Goal: Task Accomplishment & Management: Complete application form

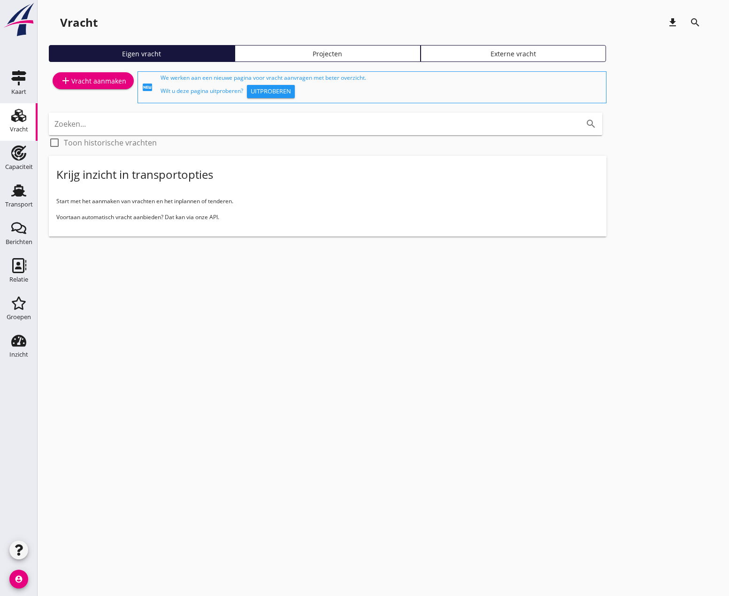
click at [98, 82] on div "add Vracht aanmaken" at bounding box center [93, 80] width 66 height 11
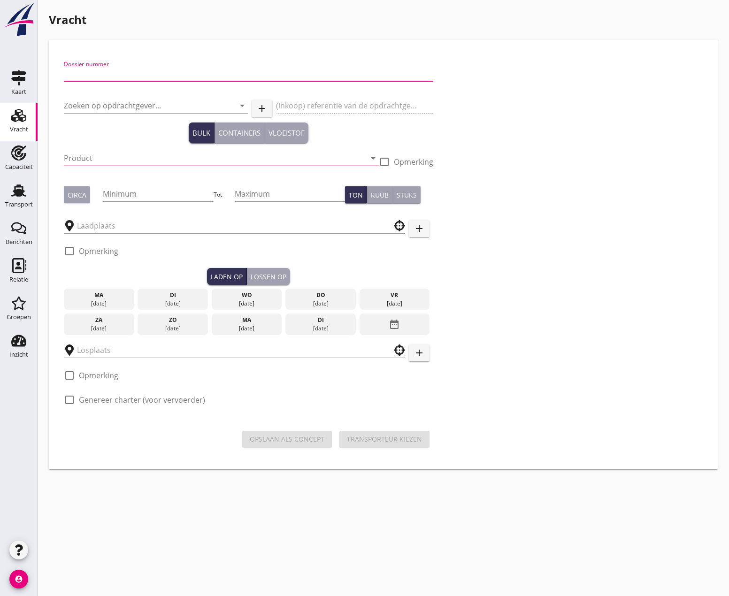
click at [179, 72] on input "Dossier nummer" at bounding box center [249, 73] width 370 height 15
type input "20250628"
click at [170, 110] on input "Zoeken op opdrachtgever..." at bounding box center [143, 105] width 158 height 15
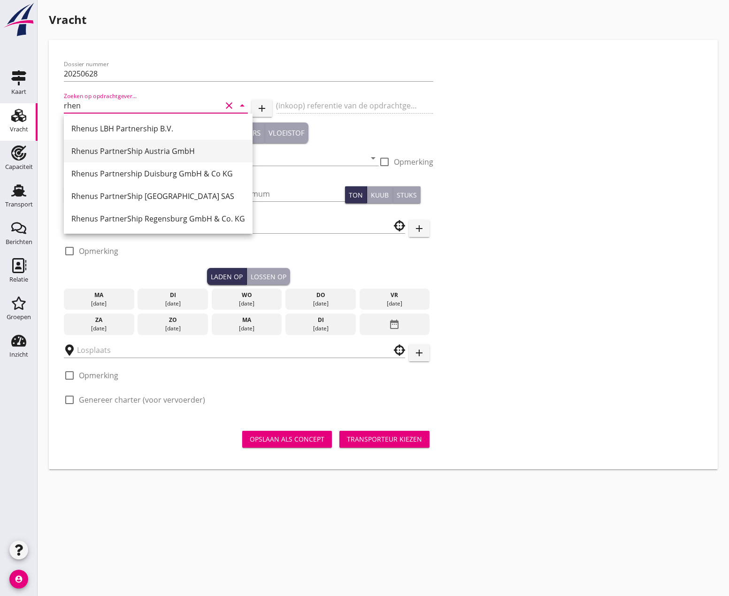
click at [159, 153] on div "Rhenus PartnerShip Austria GmbH" at bounding box center [158, 151] width 174 height 11
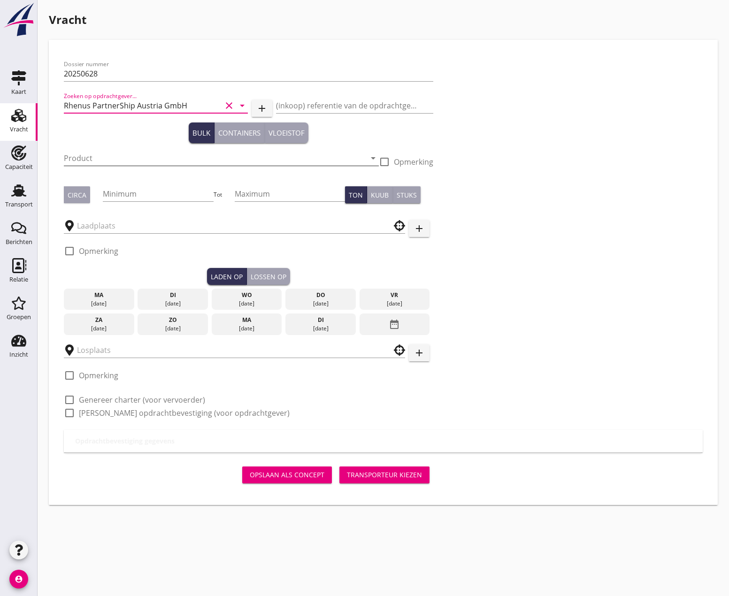
type input "Rhenus PartnerShip Austria GmbH"
click at [123, 155] on input "Product" at bounding box center [215, 158] width 302 height 15
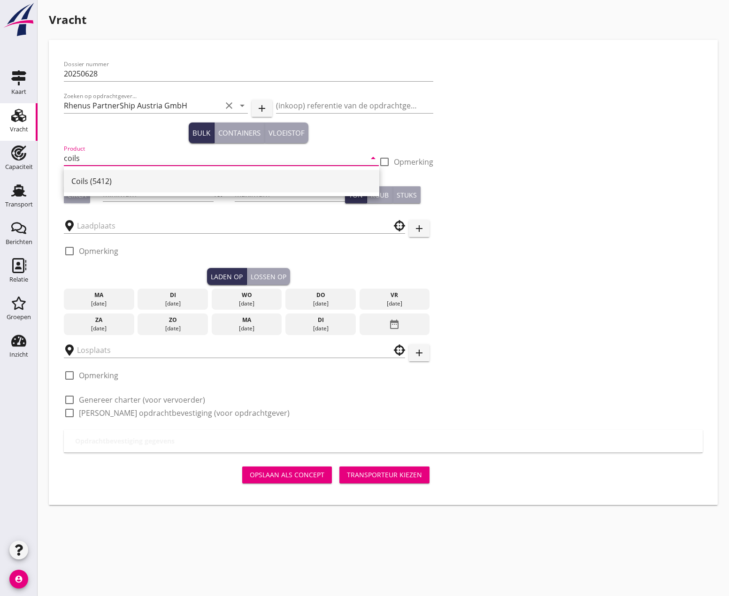
click at [129, 185] on div "Coils (5412)" at bounding box center [221, 181] width 301 height 11
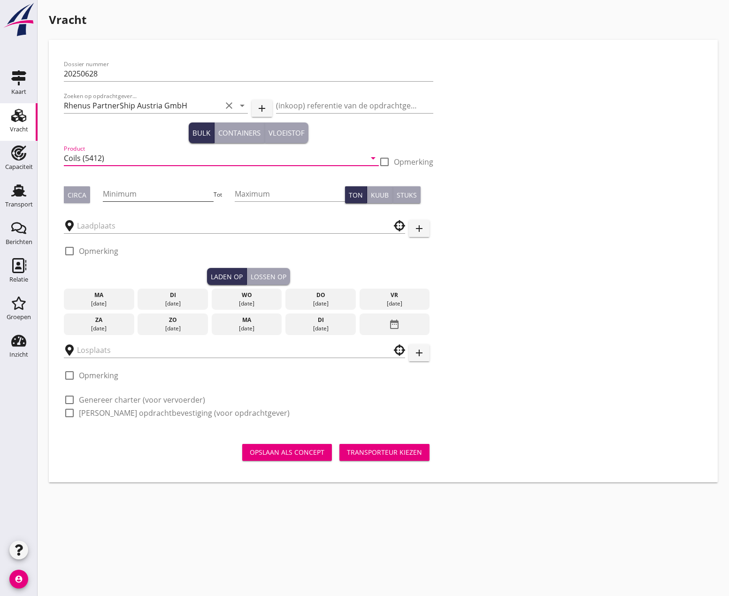
type input "Coils (5412)"
click at [132, 190] on input "Minimum" at bounding box center [158, 193] width 110 height 15
type input "500"
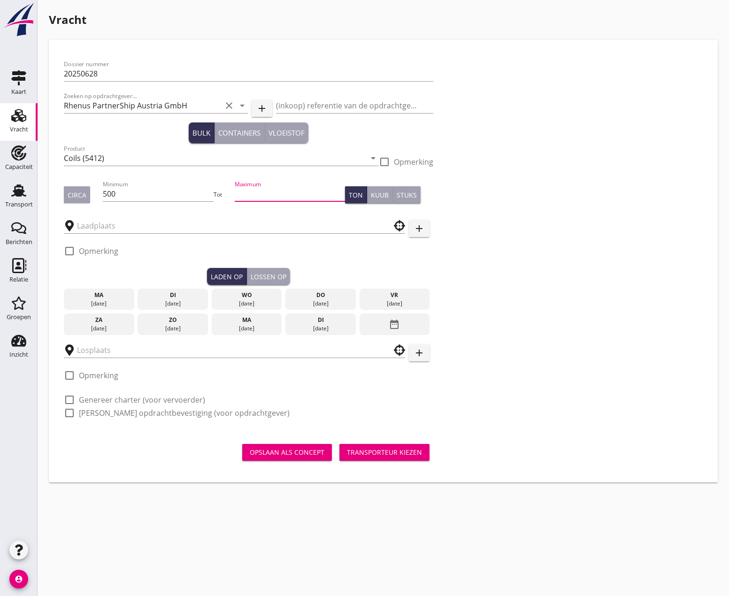
click at [256, 197] on input "Maximum" at bounding box center [290, 193] width 110 height 15
type input "1750"
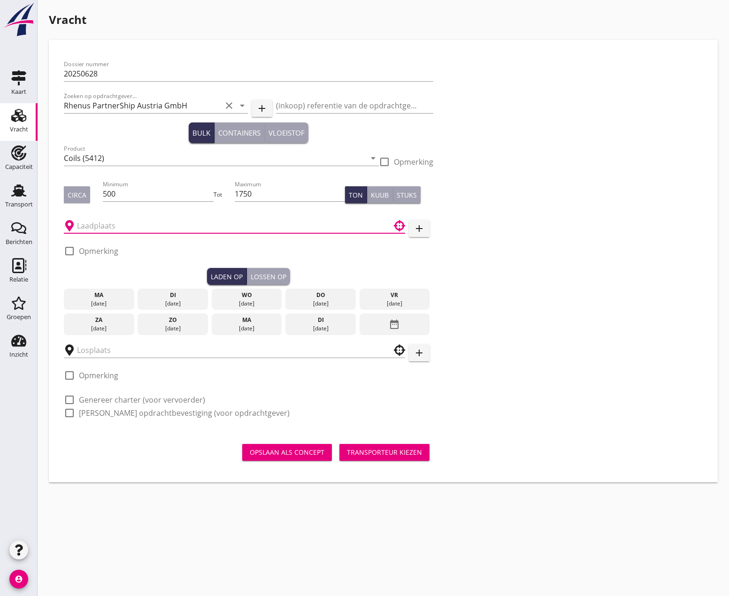
click at [202, 223] on input "text" at bounding box center [228, 225] width 302 height 15
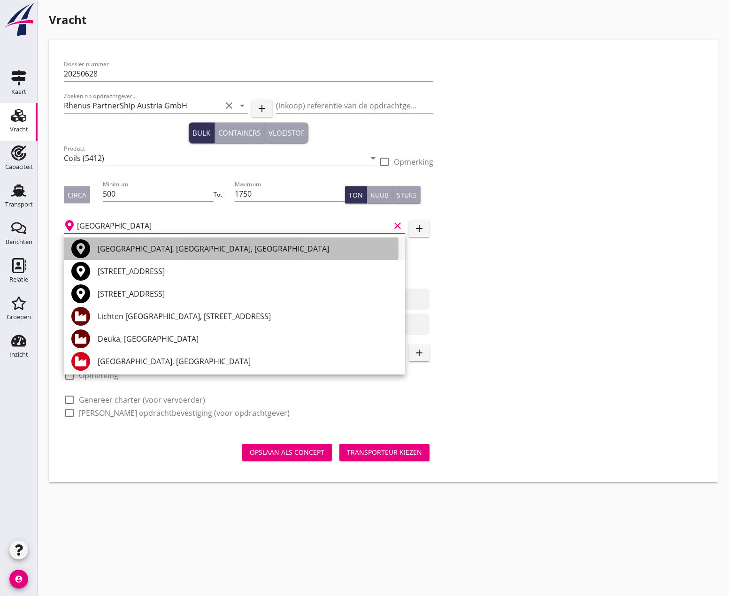
click at [171, 247] on div "[GEOGRAPHIC_DATA], [GEOGRAPHIC_DATA], [GEOGRAPHIC_DATA]" at bounding box center [248, 248] width 300 height 11
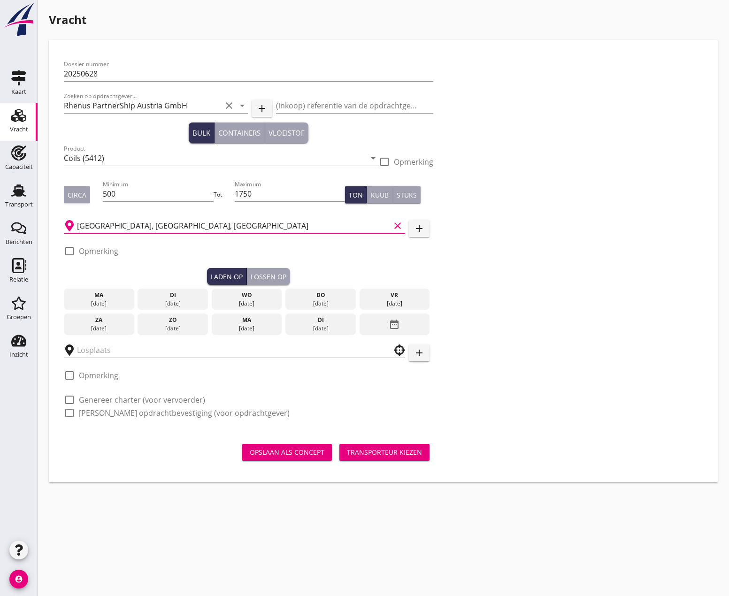
type input "[GEOGRAPHIC_DATA], [GEOGRAPHIC_DATA], [GEOGRAPHIC_DATA]"
click at [69, 252] on div at bounding box center [70, 251] width 16 height 16
checkbox input "true"
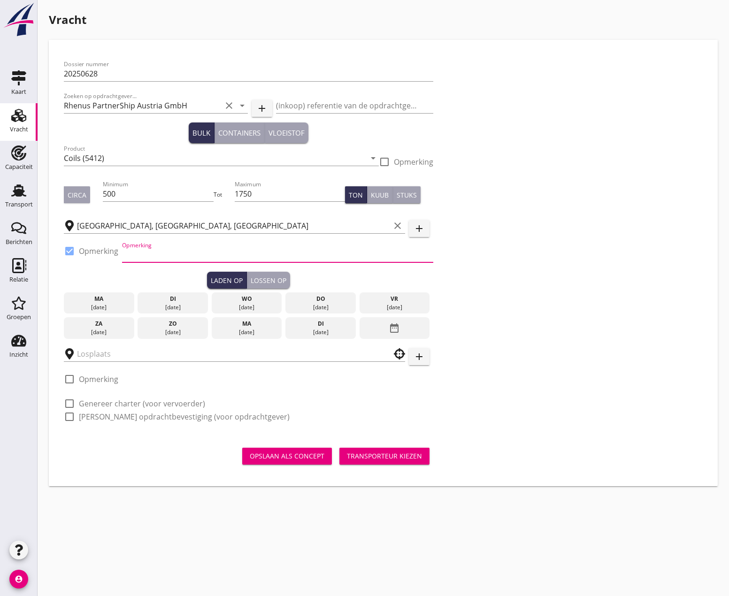
click at [138, 260] on input "Opmerking" at bounding box center [277, 254] width 311 height 15
type input "[GEOGRAPHIC_DATA]"
click at [174, 303] on div "[DATE]" at bounding box center [173, 307] width 66 height 8
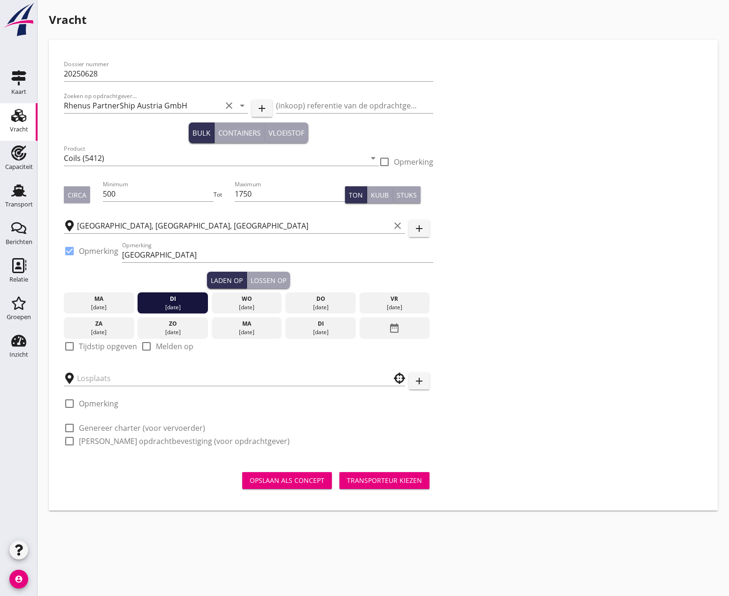
click at [67, 345] on div at bounding box center [70, 347] width 16 height 16
checkbox input "true"
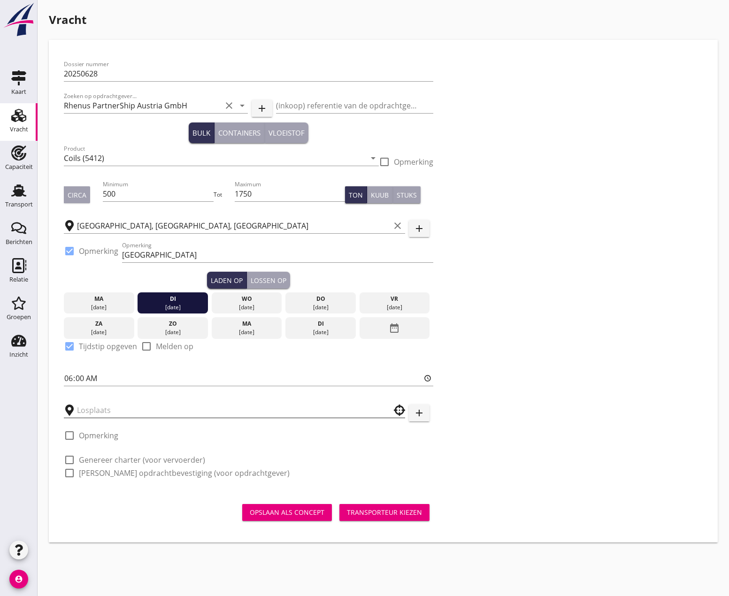
click at [120, 407] on input "text" at bounding box center [228, 410] width 302 height 15
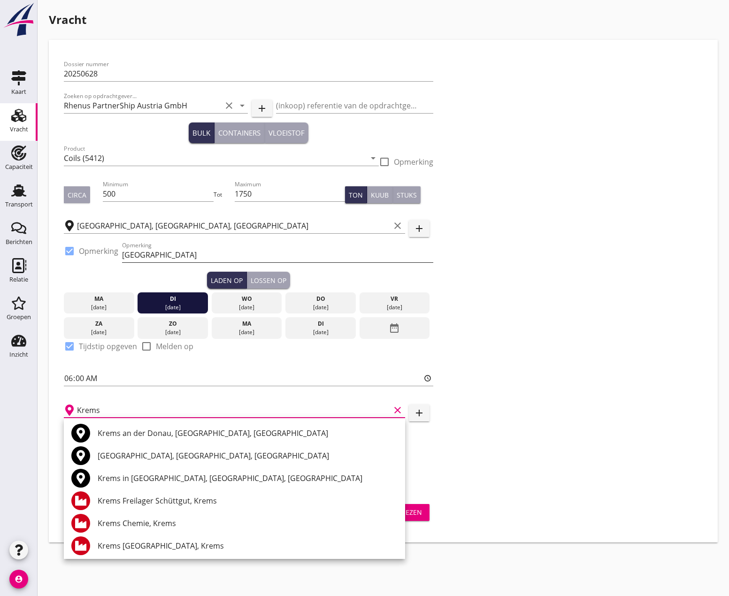
type input "Krems"
click at [173, 256] on input "[GEOGRAPHIC_DATA]" at bounding box center [277, 254] width 311 height 15
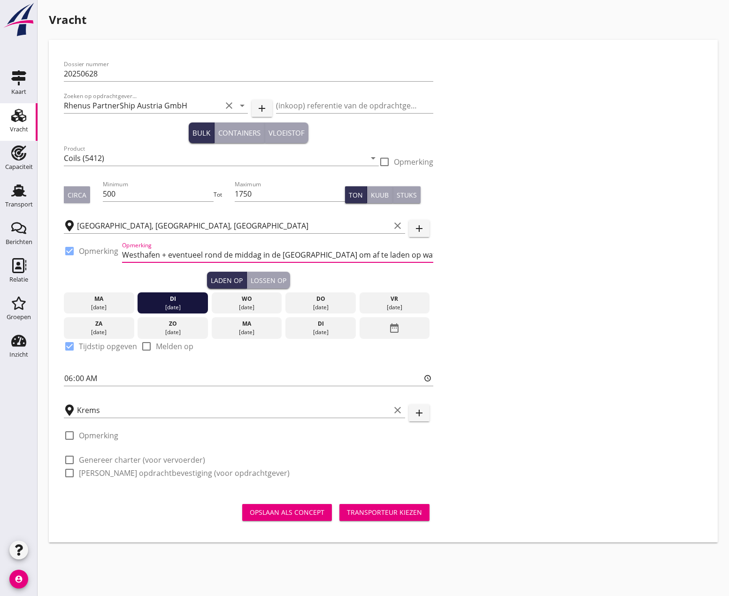
type input "Westhafen + eventueel rond de middag in de [GEOGRAPHIC_DATA] om af te laden op …"
click at [268, 279] on div "Lossen op" at bounding box center [269, 281] width 36 height 10
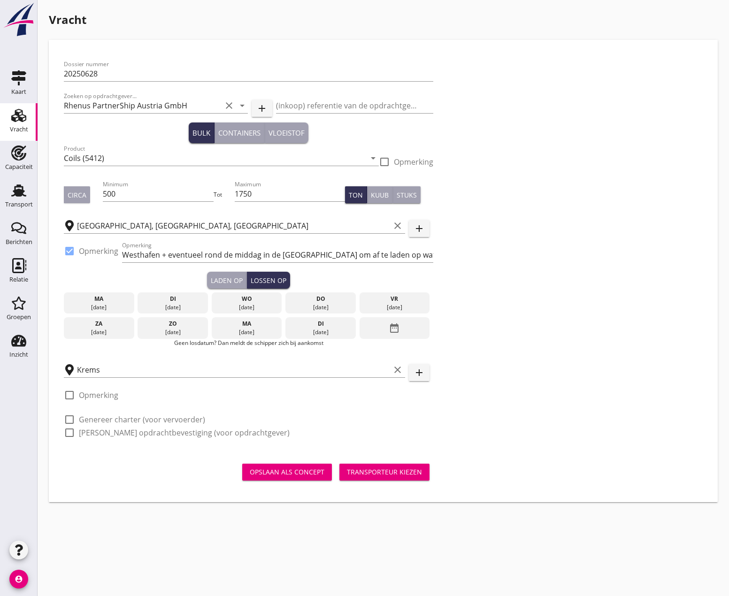
click at [317, 307] on div "[DATE]" at bounding box center [321, 307] width 66 height 8
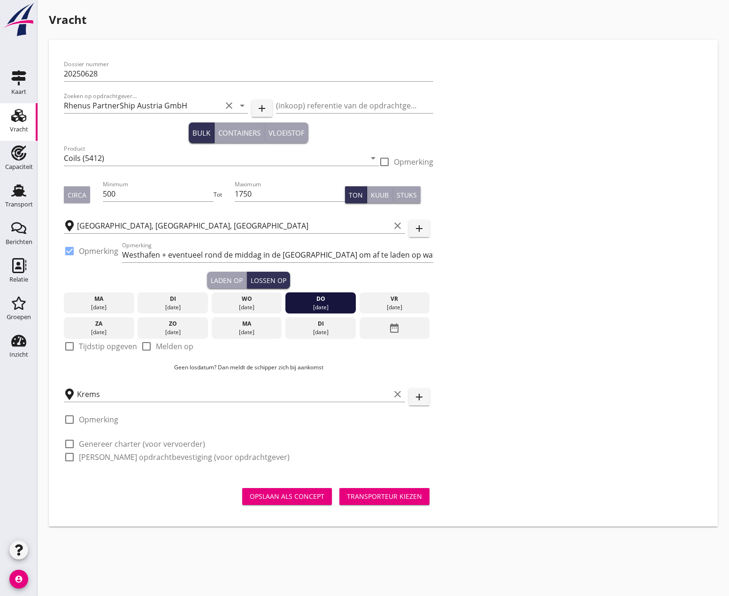
click at [69, 346] on div at bounding box center [70, 347] width 16 height 16
checkbox input "true"
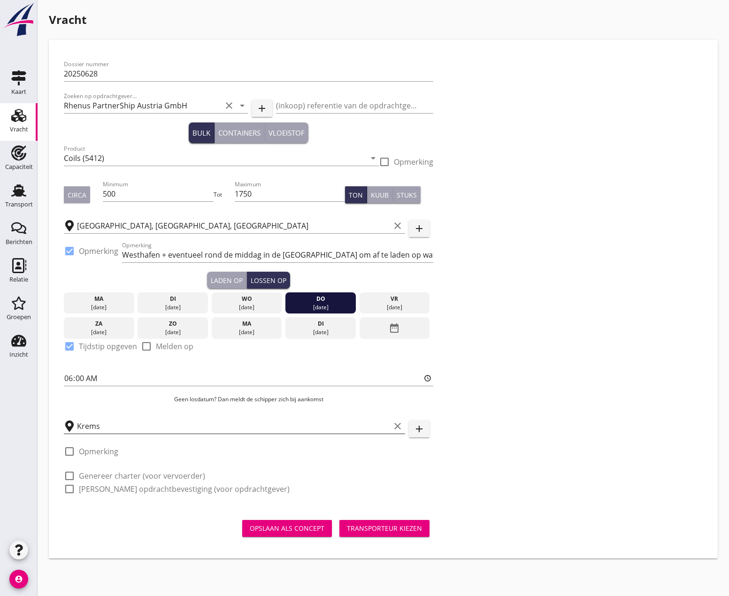
click at [123, 421] on input "Krems" at bounding box center [233, 426] width 313 height 15
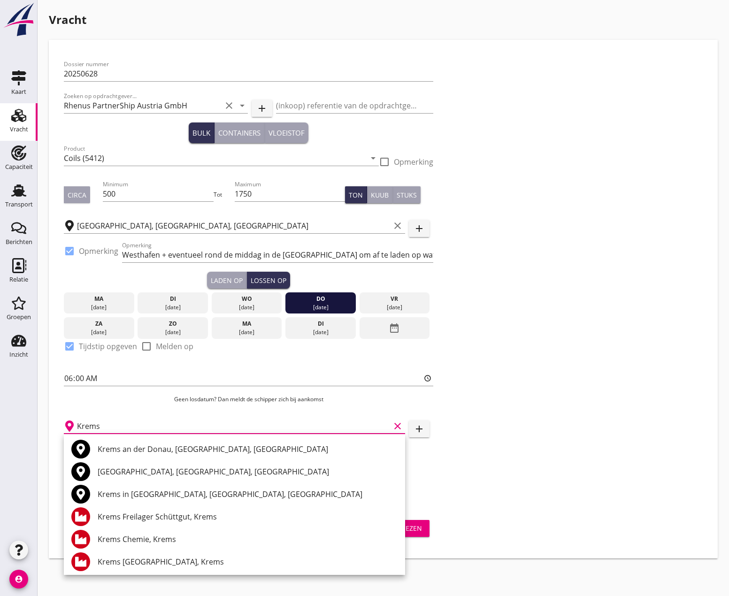
click at [136, 404] on div "[DATE] [DATE] [DATE] [DATE] [DATE] [DATE] [DATE] [DATE] [DATE] date_range check…" at bounding box center [249, 350] width 370 height 123
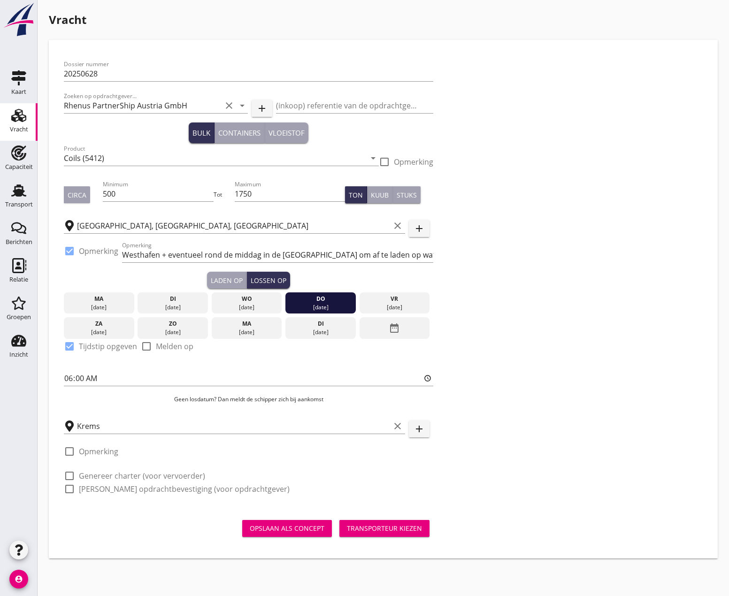
click at [72, 452] on div at bounding box center [70, 452] width 16 height 16
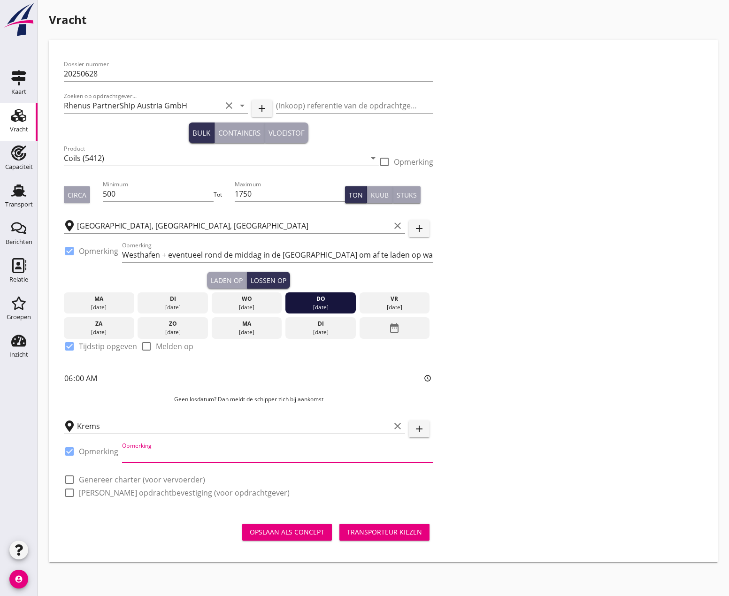
drag, startPoint x: 142, startPoint y: 459, endPoint x: 292, endPoint y: 456, distance: 149.8
click at [292, 456] on input "Opmerking" at bounding box center [277, 455] width 311 height 15
click at [69, 449] on div at bounding box center [70, 452] width 16 height 16
checkbox input "false"
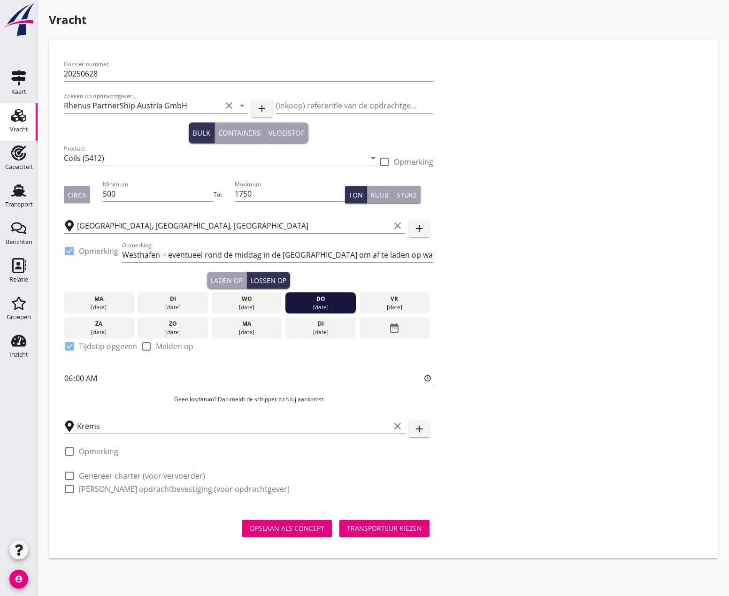
click at [133, 426] on input "Krems" at bounding box center [233, 426] width 313 height 15
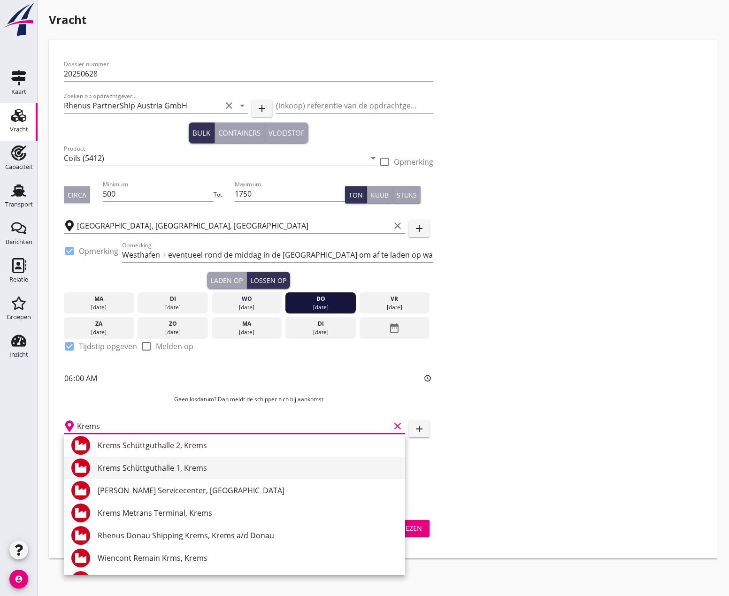
scroll to position [182, 0]
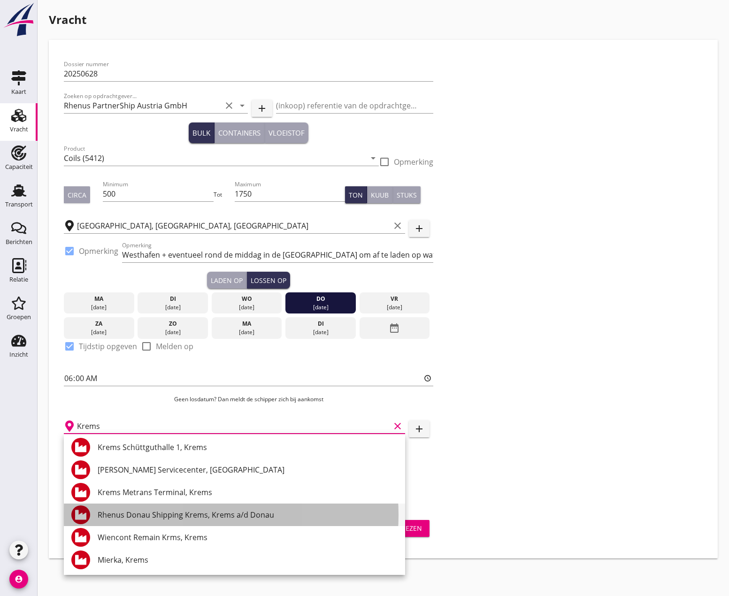
click at [161, 518] on div "Rhenus Donau Shipping Krems, Krems a/d Donau" at bounding box center [248, 514] width 300 height 11
type input "Rhenus Donau Shipping Krems, Krems a/d Donau"
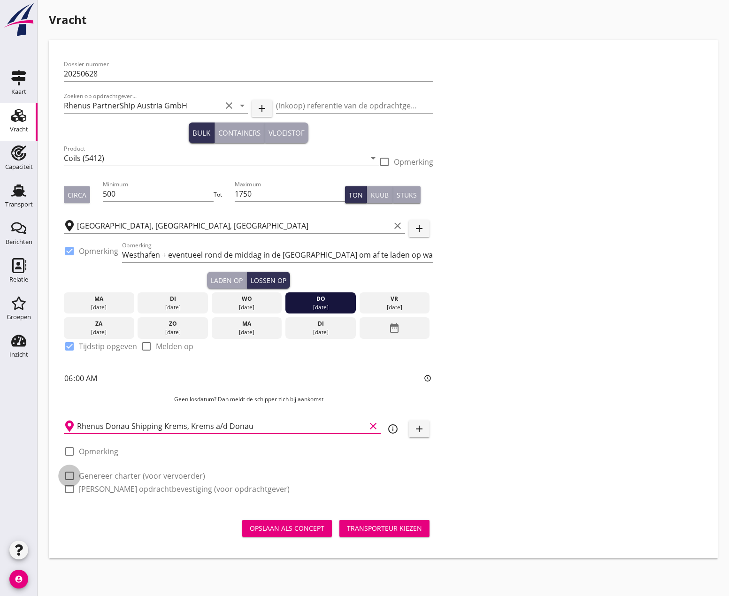
click at [72, 472] on div at bounding box center [70, 476] width 16 height 16
checkbox input "true"
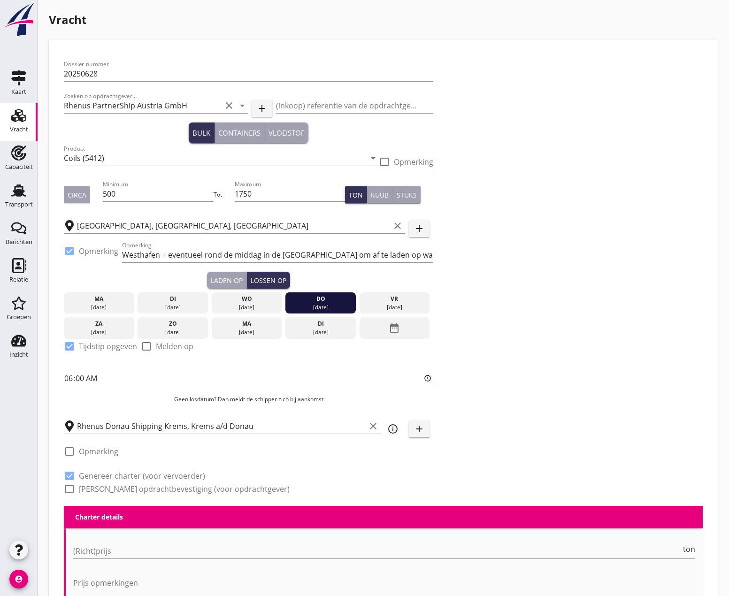
click at [72, 487] on div at bounding box center [70, 489] width 16 height 16
checkbox input "true"
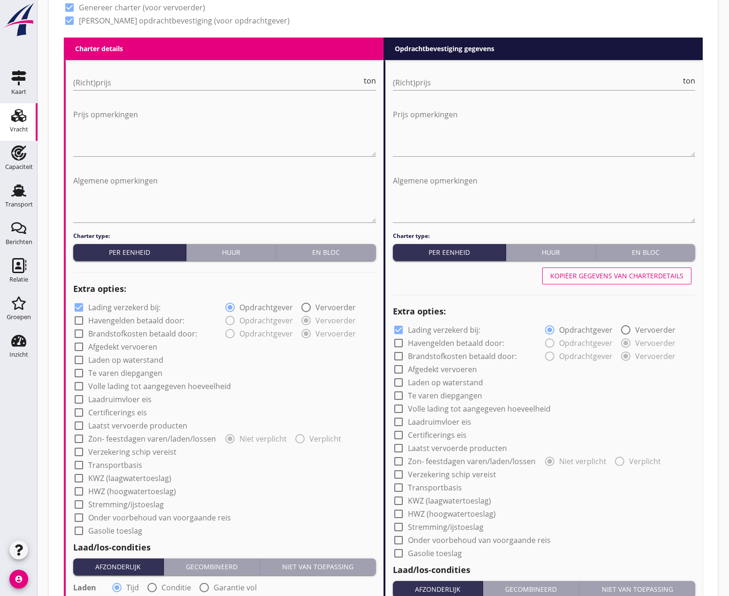
scroll to position [470, 0]
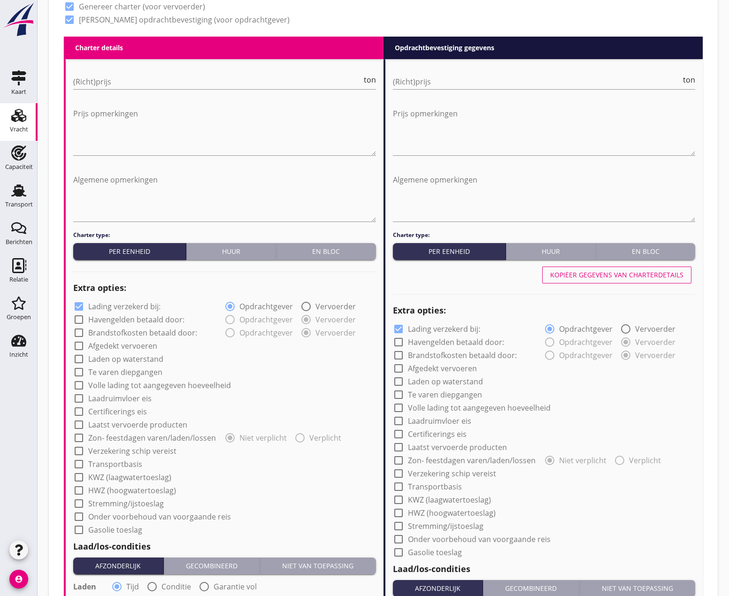
click at [334, 251] on div "En bloc" at bounding box center [326, 252] width 92 height 10
click at [153, 83] on input "(Richt)prijs" at bounding box center [210, 81] width 275 height 15
click at [139, 80] on input "(Richt)prijs" at bounding box center [210, 81] width 275 height 15
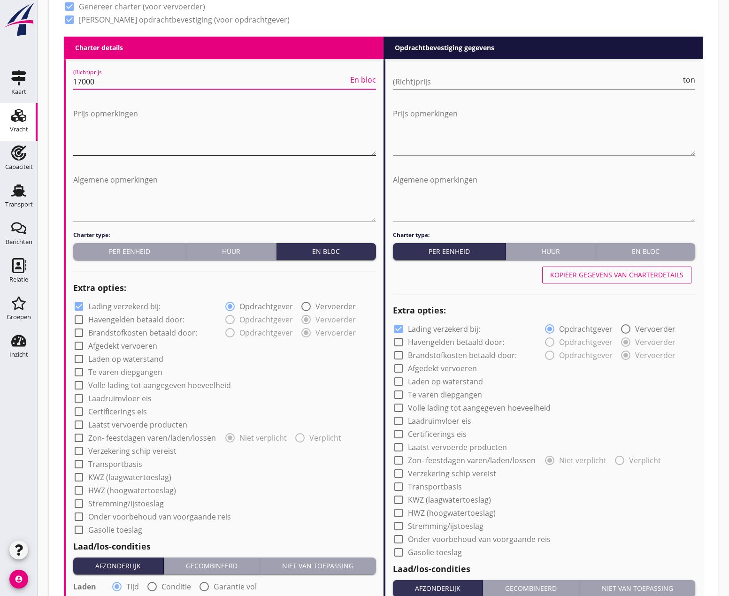
type input "17000"
click at [109, 119] on textarea "Prijs opmerkingen" at bounding box center [224, 130] width 303 height 49
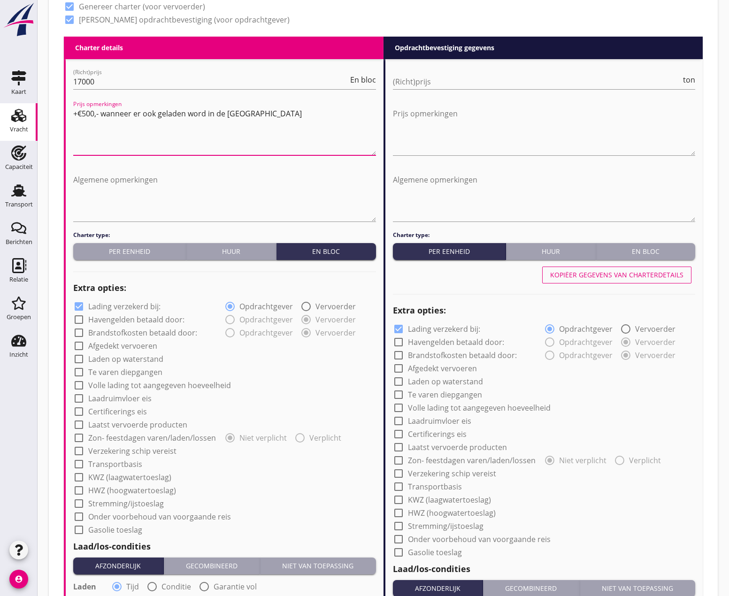
type textarea "+€500,- wanneer er ook geladen word in de [GEOGRAPHIC_DATA]"
click at [79, 318] on div at bounding box center [79, 320] width 16 height 16
checkbox input "true"
click at [83, 333] on div at bounding box center [79, 333] width 16 height 16
checkbox input "true"
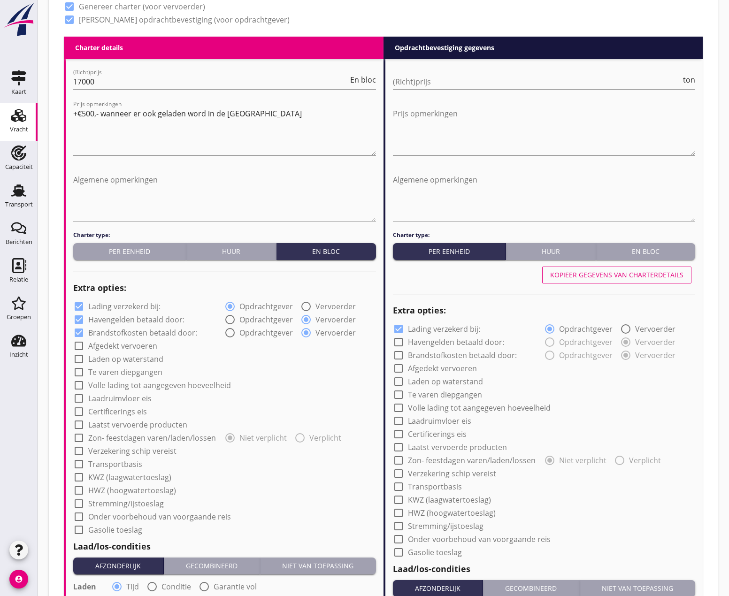
click at [635, 251] on div "En bloc" at bounding box center [646, 252] width 92 height 10
click at [466, 86] on input "(Richt)prijs" at bounding box center [530, 81] width 275 height 15
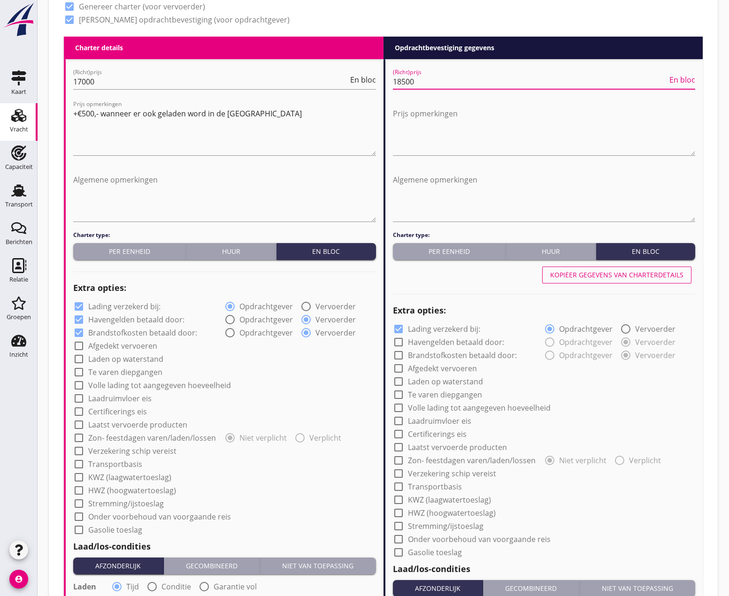
type input "18500"
click at [77, 342] on div at bounding box center [79, 346] width 16 height 16
checkbox input "true"
click at [77, 359] on div at bounding box center [79, 359] width 16 height 16
checkbox input "true"
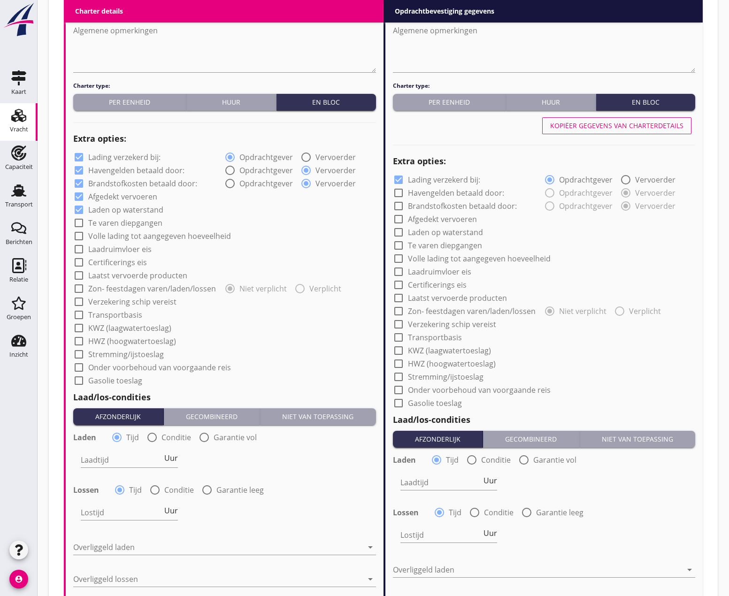
scroll to position [657, 0]
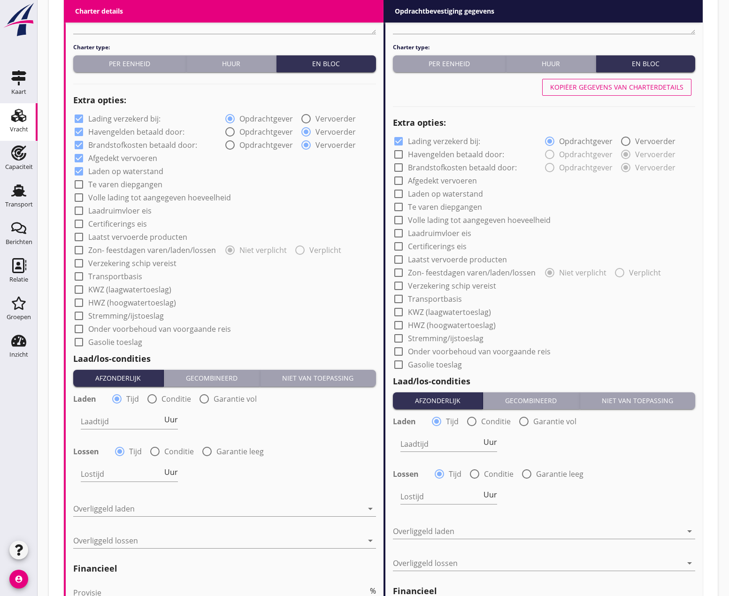
click at [81, 183] on div at bounding box center [79, 185] width 16 height 16
checkbox input "true"
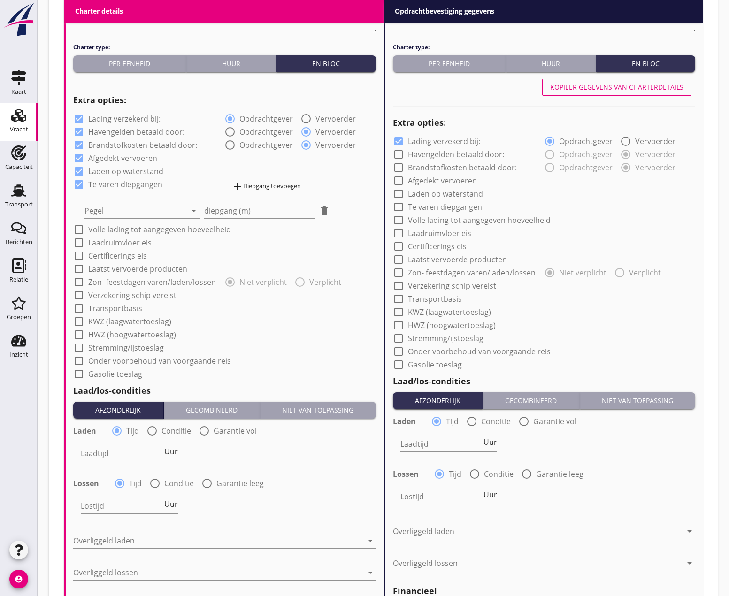
click at [258, 185] on div "add Diepgang toevoegen" at bounding box center [266, 186] width 69 height 11
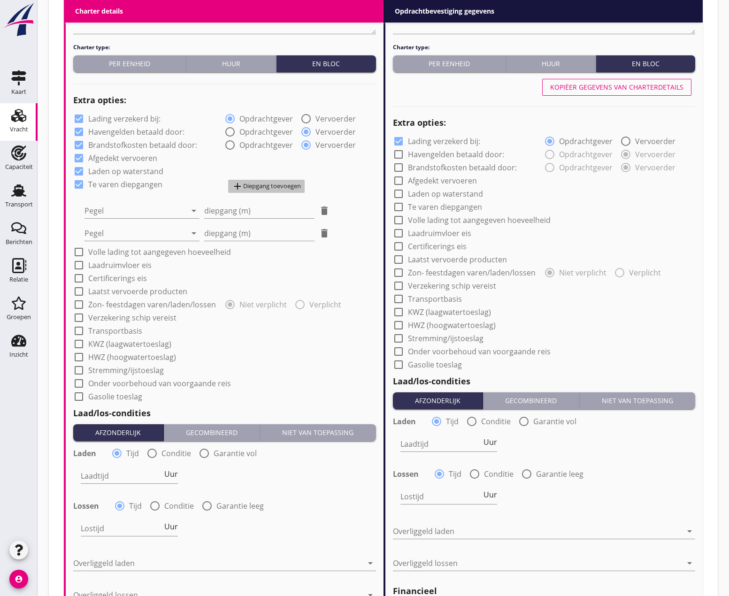
click at [258, 185] on div "add Diepgang toevoegen" at bounding box center [266, 186] width 69 height 11
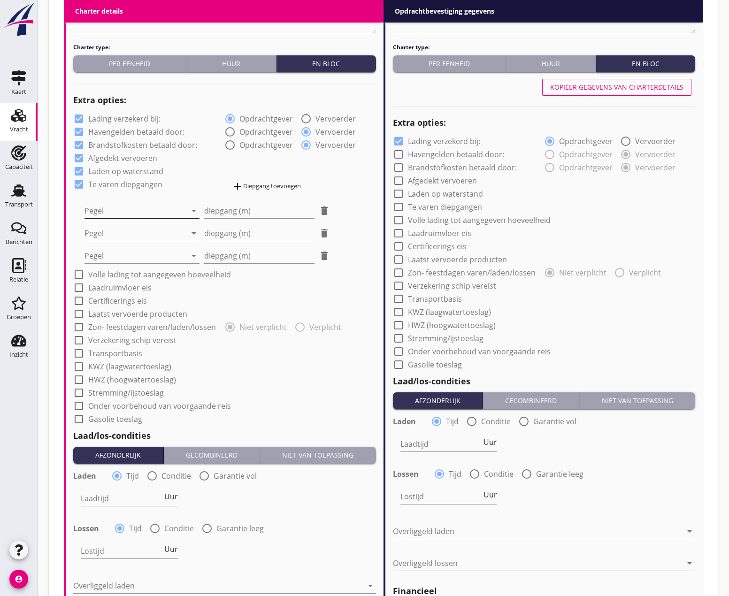
click at [150, 211] on div at bounding box center [136, 210] width 102 height 15
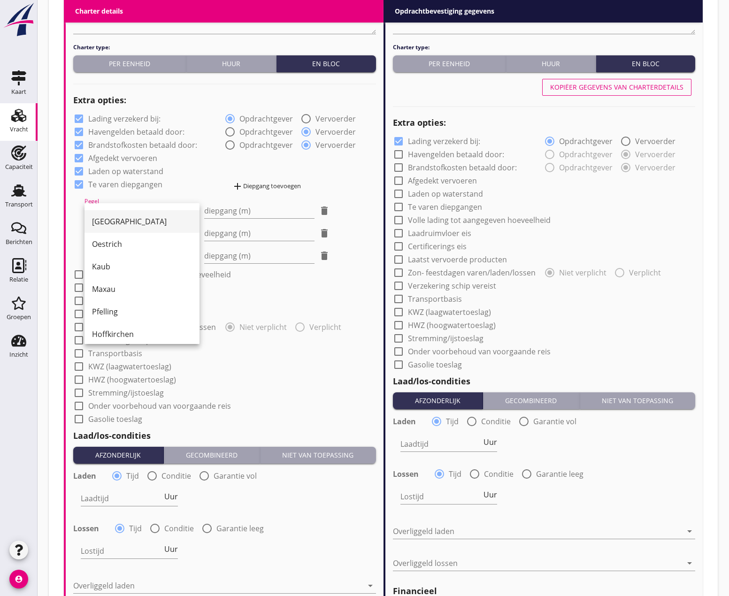
scroll to position [141, 0]
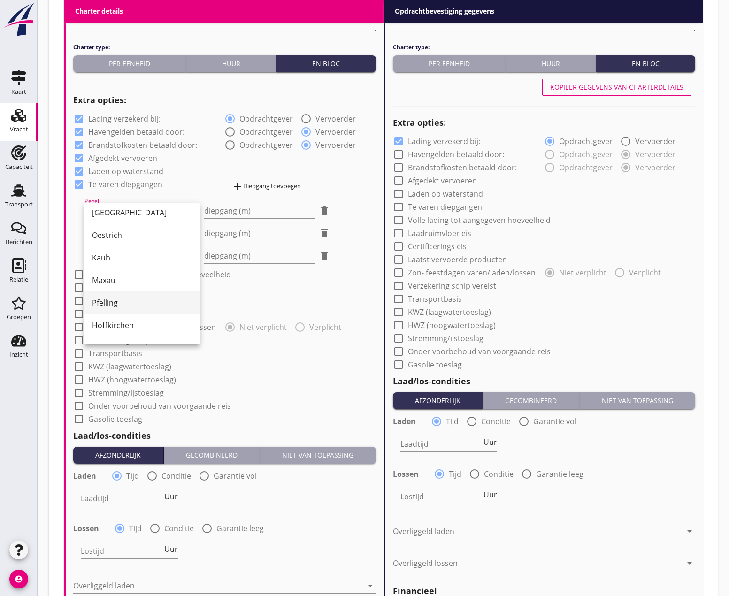
click at [119, 307] on div "Pfelling" at bounding box center [142, 302] width 100 height 11
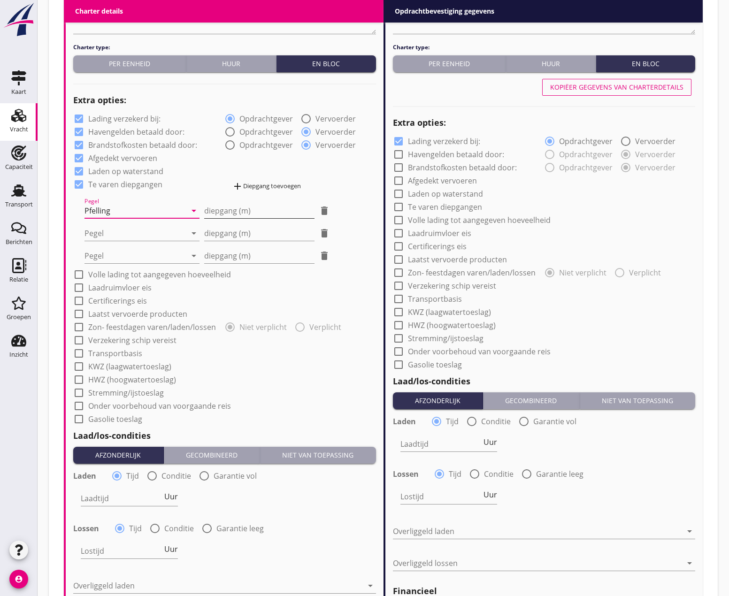
drag, startPoint x: 236, startPoint y: 200, endPoint x: 236, endPoint y: 209, distance: 9.9
click at [236, 206] on div "diepgang (m) delete" at bounding box center [267, 208] width 126 height 21
click at [236, 212] on input "diepgang (m)" at bounding box center [259, 210] width 111 height 15
type input "-0"
type input "-1"
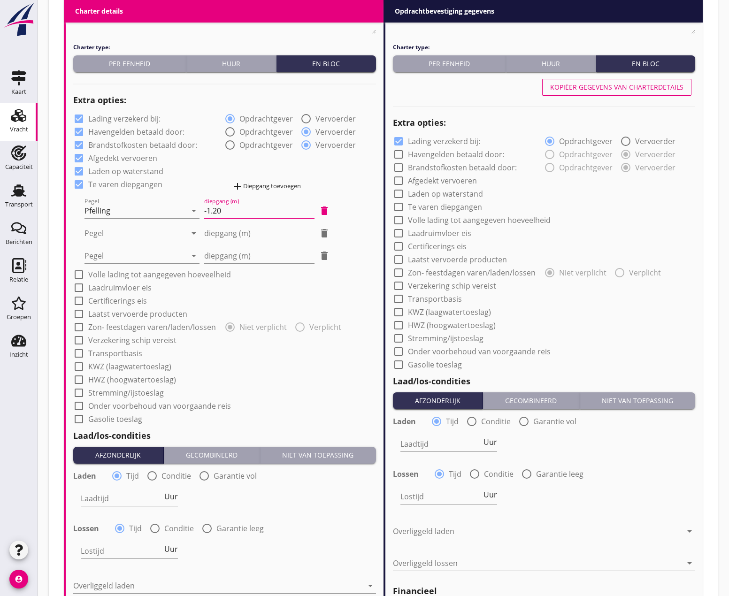
type input "-1.20"
click at [146, 234] on div at bounding box center [136, 233] width 102 height 15
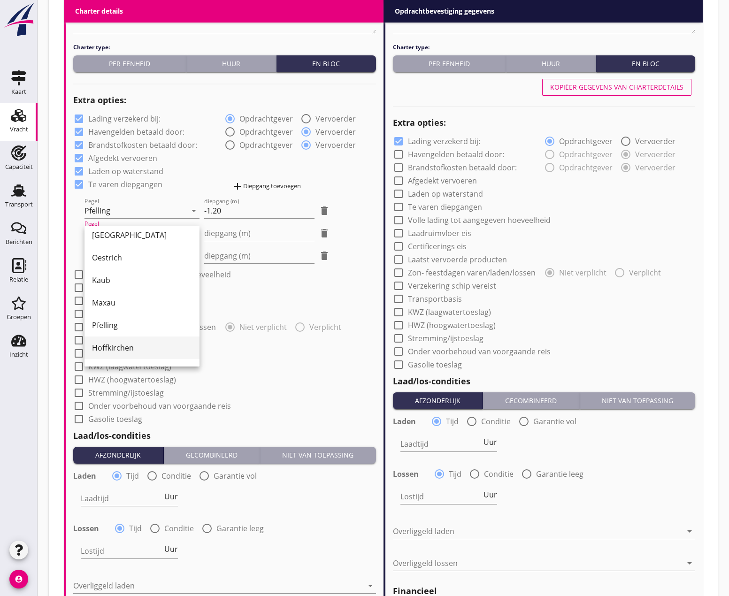
click at [132, 347] on div "Hoffkirchen" at bounding box center [142, 347] width 100 height 11
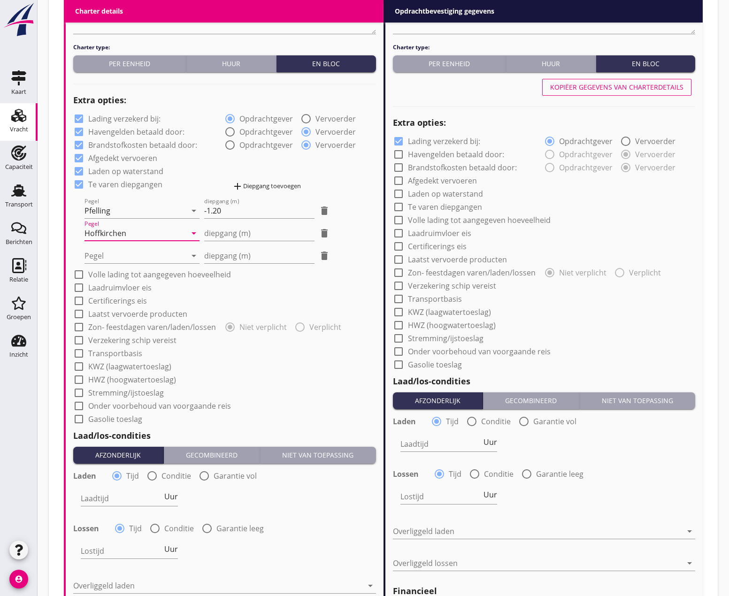
click at [227, 225] on div "diepgang (m) delete" at bounding box center [267, 230] width 126 height 21
click at [231, 232] on input "diepgang (m)" at bounding box center [259, 233] width 111 height 15
type input "-0"
type input "-0.40"
click at [157, 255] on div at bounding box center [136, 255] width 102 height 15
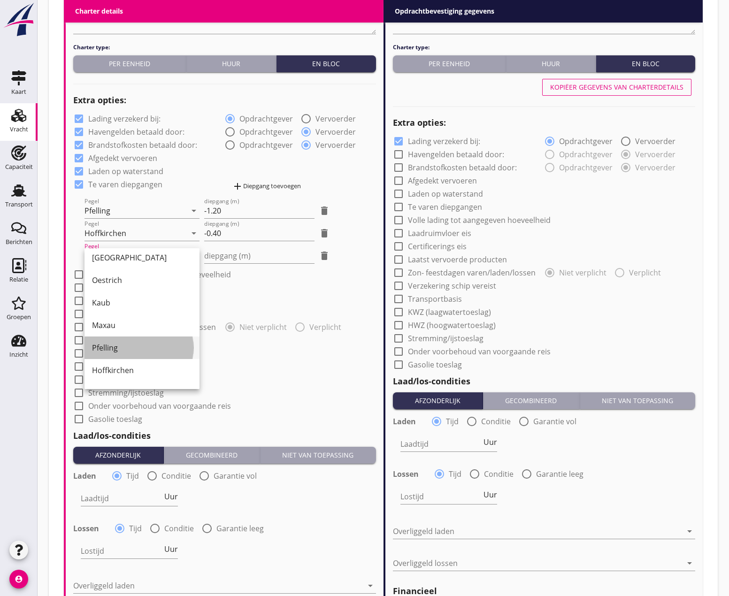
click at [117, 347] on div "Pfelling" at bounding box center [142, 347] width 100 height 11
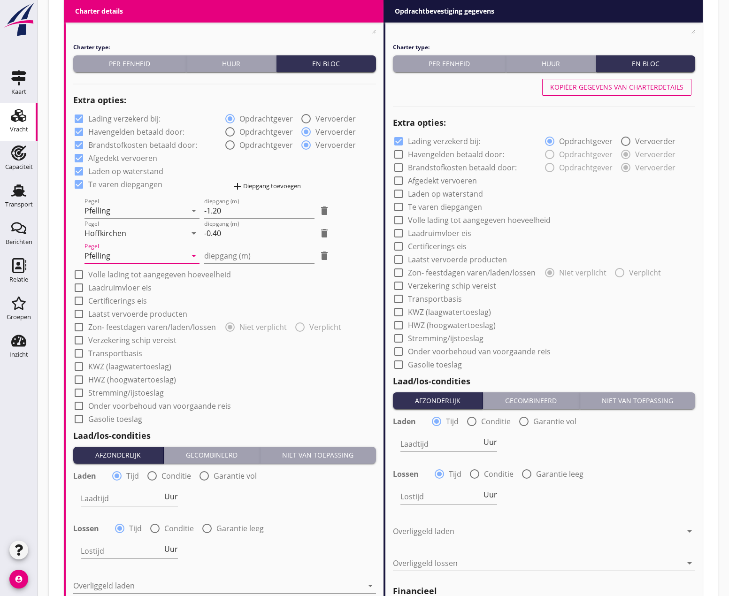
click at [158, 252] on div "Pfelling" at bounding box center [136, 255] width 102 height 15
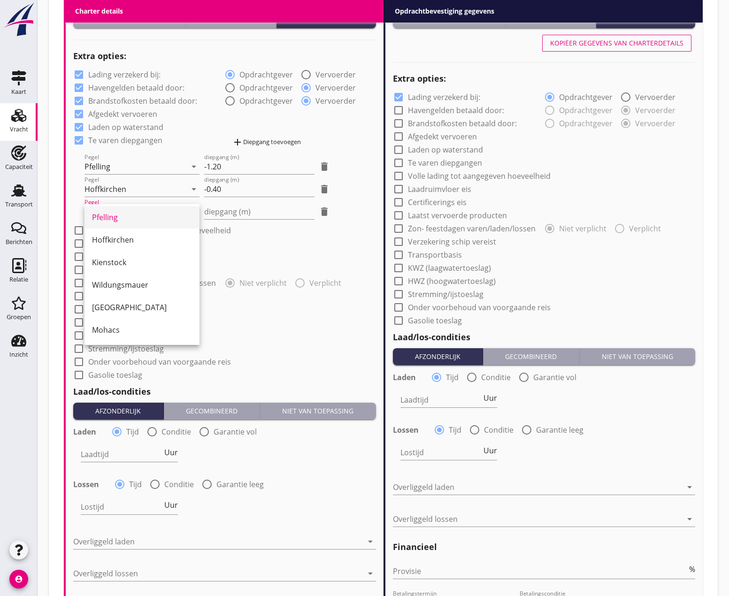
scroll to position [704, 0]
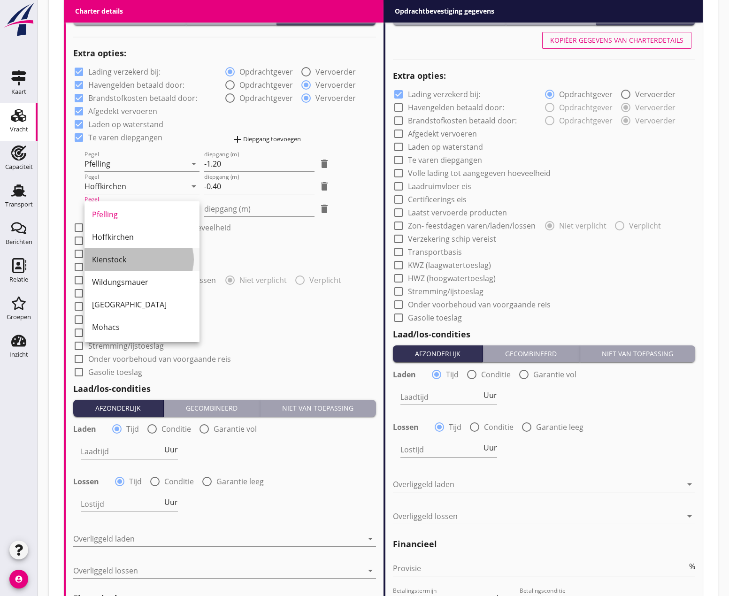
click at [124, 261] on div "Kienstock" at bounding box center [142, 259] width 100 height 11
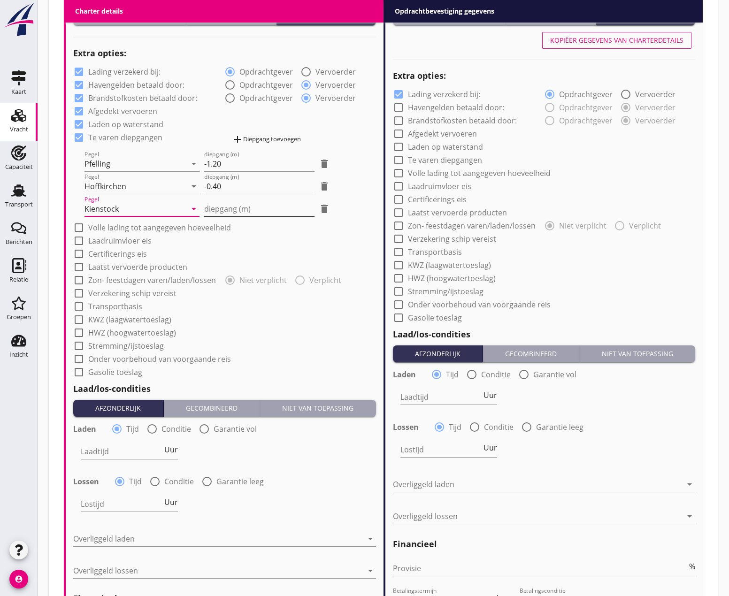
click at [227, 209] on input "diepgang (m)" at bounding box center [259, 208] width 111 height 15
type input "0"
type input "0.30"
click at [80, 228] on div at bounding box center [79, 228] width 16 height 16
checkbox input "true"
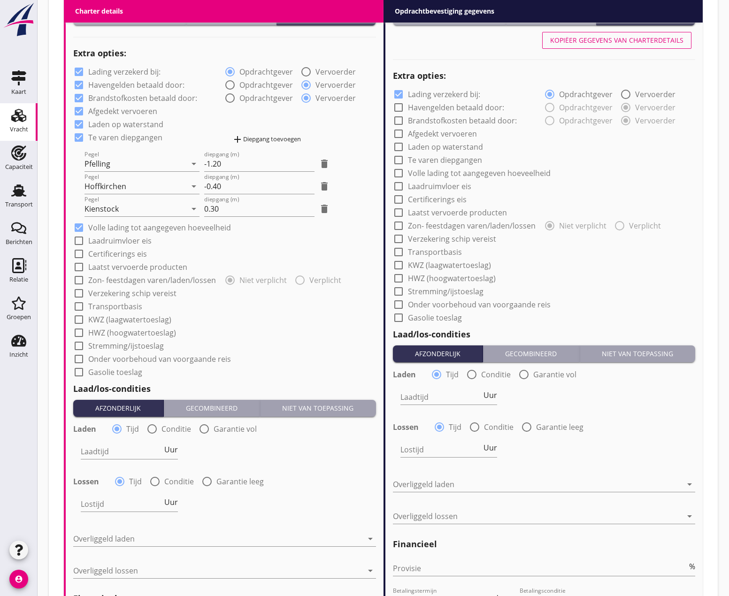
click at [77, 239] on div at bounding box center [79, 241] width 16 height 16
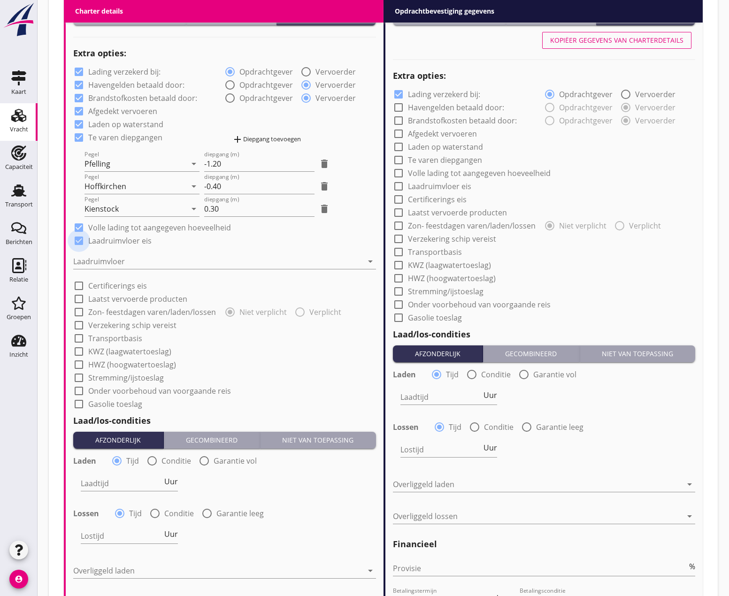
checkbox input "true"
click at [82, 258] on div at bounding box center [218, 261] width 290 height 15
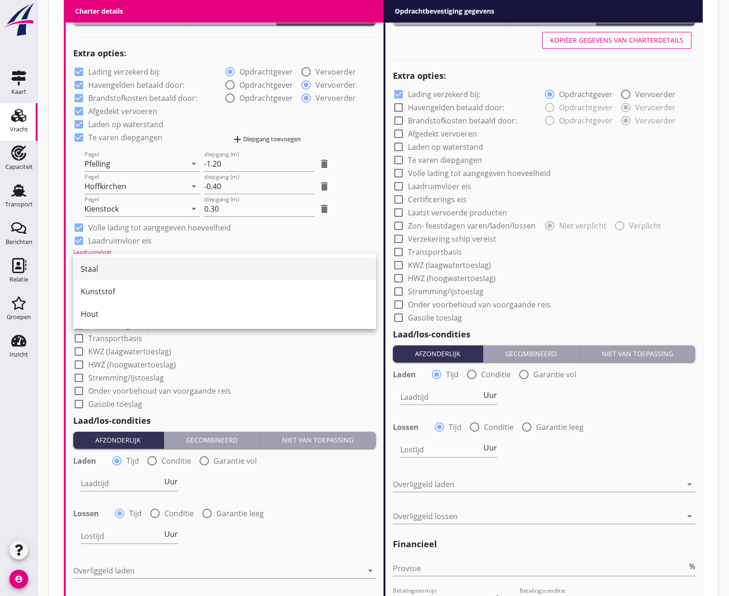
click at [91, 271] on div "Staal" at bounding box center [225, 268] width 288 height 11
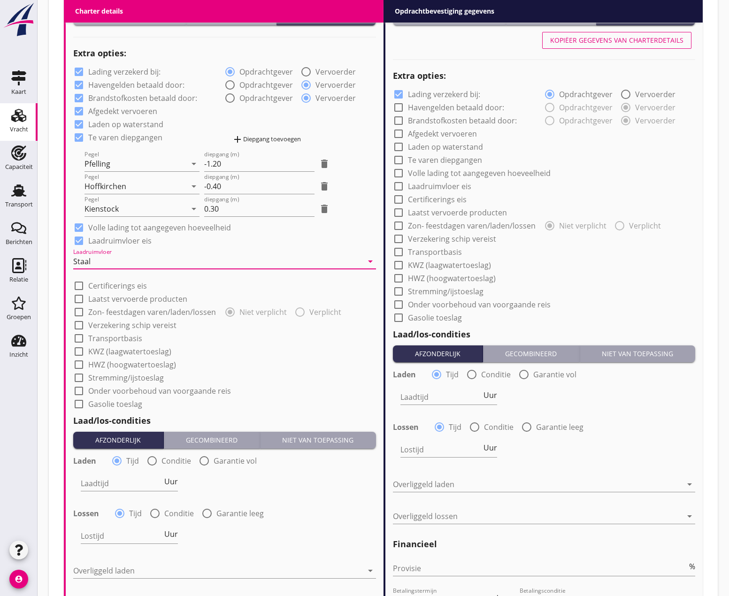
click at [78, 309] on div at bounding box center [79, 312] width 16 height 16
checkbox input "true"
click at [78, 327] on div at bounding box center [79, 325] width 16 height 16
checkbox input "true"
click at [77, 342] on div at bounding box center [79, 339] width 16 height 16
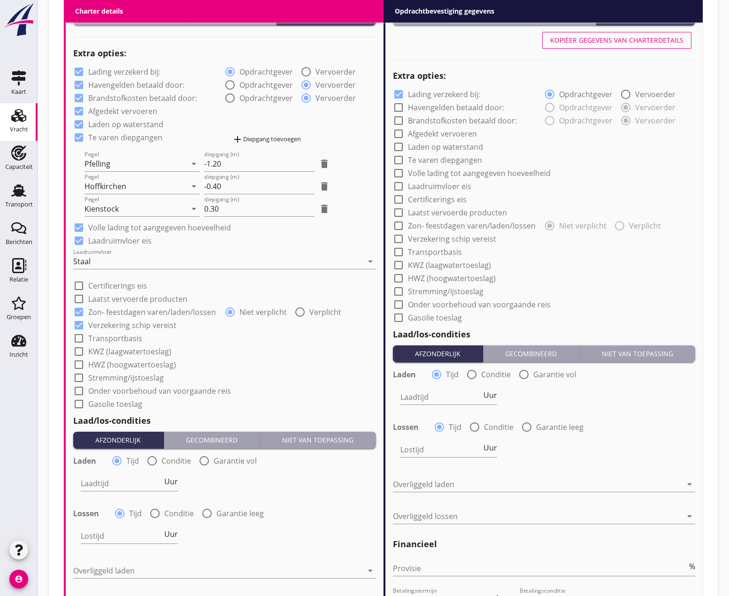
checkbox input "true"
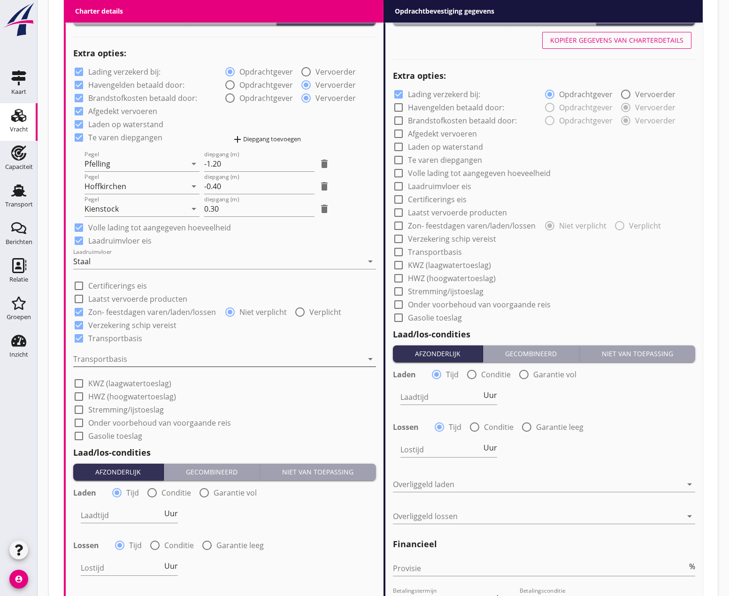
click at [92, 359] on div at bounding box center [218, 359] width 290 height 15
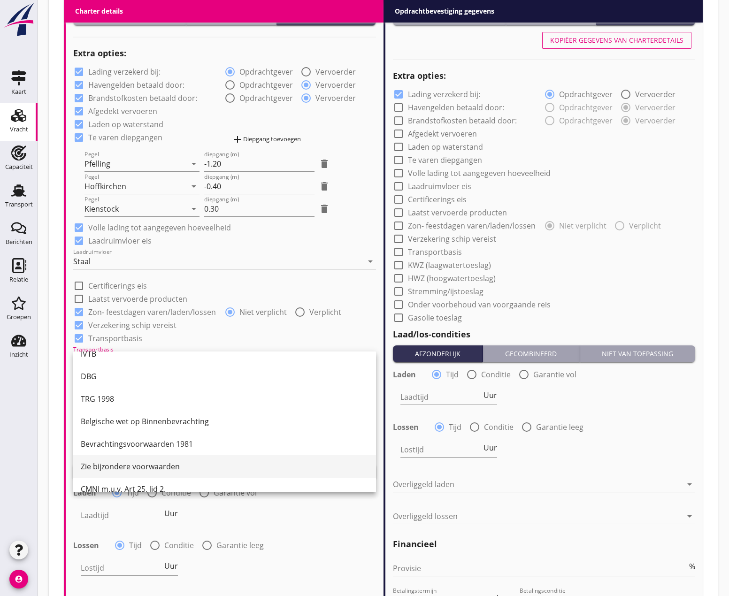
scroll to position [24, 0]
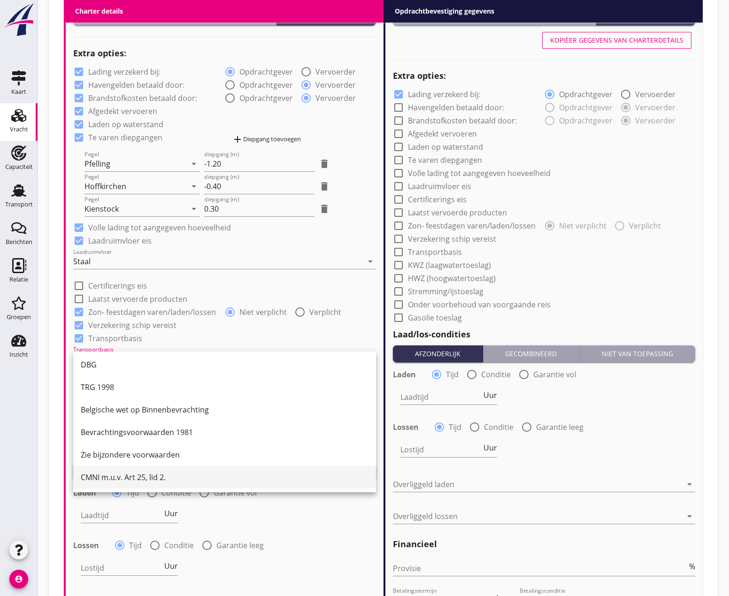
click at [123, 480] on div "CMNI m.u.v. Art 25, lid 2." at bounding box center [225, 477] width 288 height 11
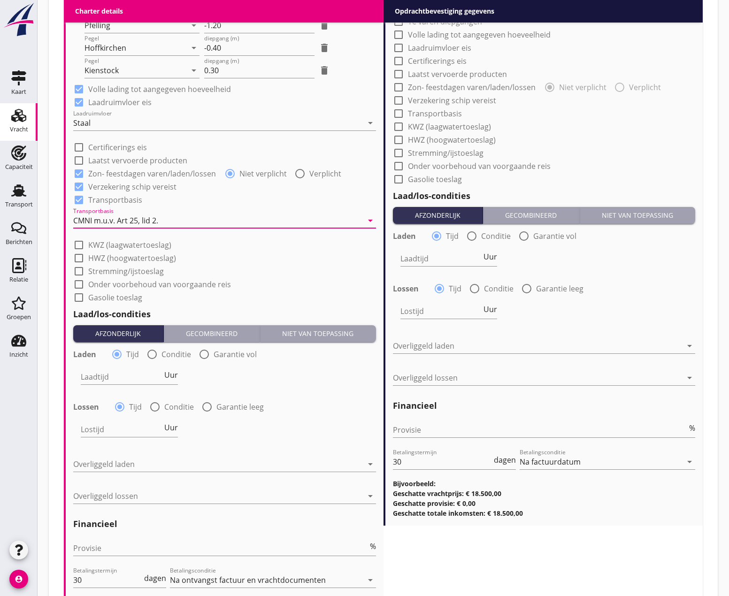
scroll to position [845, 0]
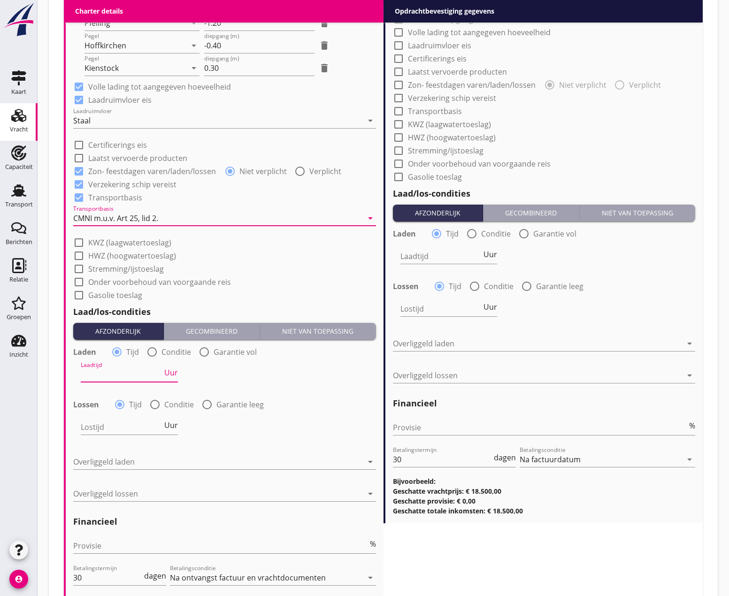
click at [116, 377] on input "Laadtijd" at bounding box center [122, 374] width 82 height 15
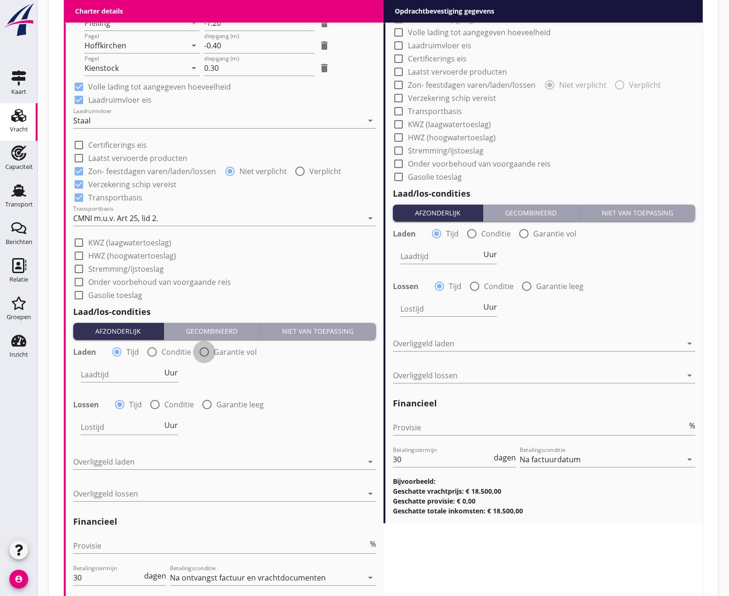
click at [201, 354] on div at bounding box center [204, 352] width 16 height 16
radio input "false"
radio input "true"
click at [348, 380] on div "date_range" at bounding box center [354, 375] width 43 height 30
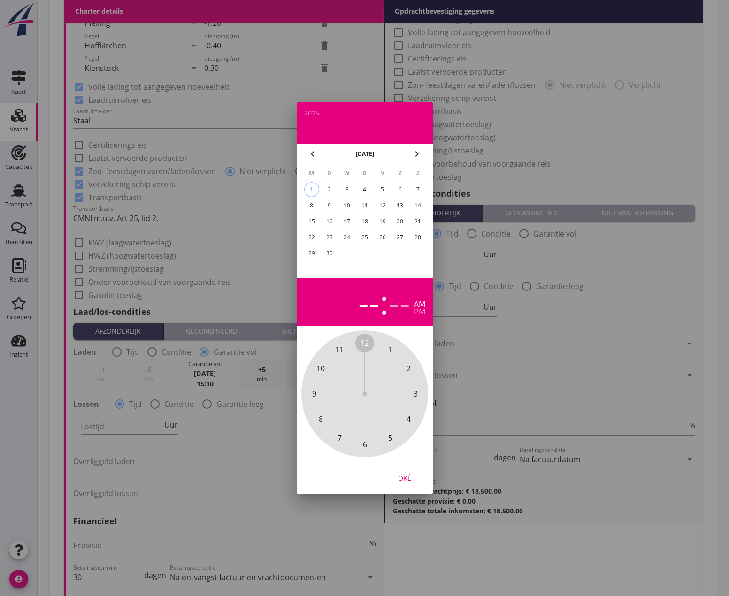
click at [332, 190] on div "2" at bounding box center [329, 189] width 15 height 15
click at [409, 307] on div "--" at bounding box center [400, 302] width 22 height 33
drag, startPoint x: 368, startPoint y: 345, endPoint x: 362, endPoint y: 370, distance: 25.6
click at [362, 370] on div "00 05 10 15 20 25 30 35 40 45 50 55" at bounding box center [364, 393] width 101 height 101
click at [358, 301] on div "--" at bounding box center [353, 302] width 22 height 33
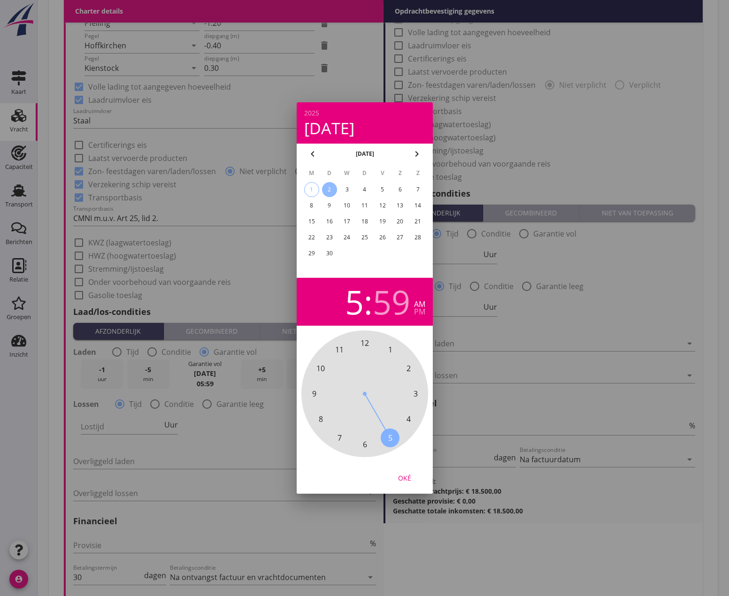
drag, startPoint x: 375, startPoint y: 339, endPoint x: 350, endPoint y: 423, distance: 88.0
click at [350, 423] on div "12 1 2 3 4 5 6 7 8 9 10 11" at bounding box center [364, 394] width 127 height 127
click at [419, 312] on div "pm" at bounding box center [419, 312] width 11 height 8
drag, startPoint x: 363, startPoint y: 343, endPoint x: 364, endPoint y: 335, distance: 8.0
click at [364, 335] on span "00" at bounding box center [364, 343] width 19 height 19
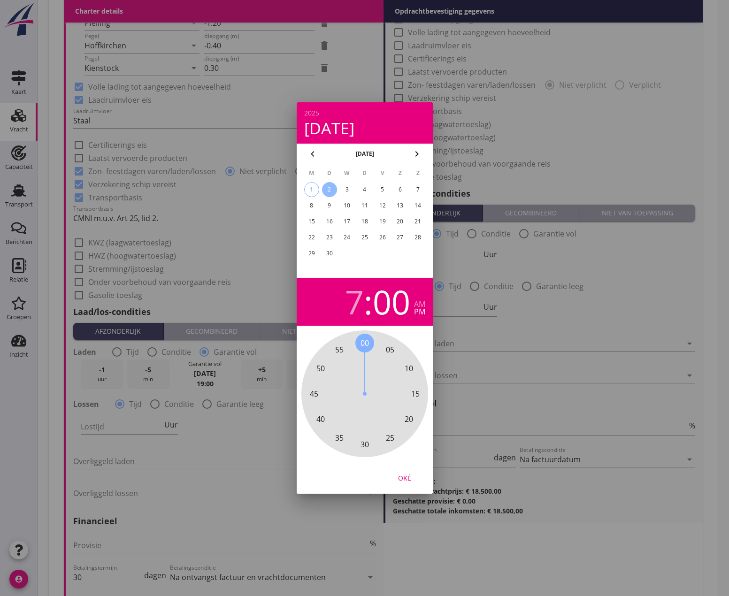
click at [401, 310] on div "00" at bounding box center [392, 302] width 38 height 33
drag, startPoint x: 343, startPoint y: 302, endPoint x: 365, endPoint y: 303, distance: 21.6
click at [344, 302] on div "7 : 00 am pm" at bounding box center [364, 302] width 121 height 33
click at [343, 301] on div "7 : 00 am pm" at bounding box center [364, 302] width 121 height 33
click at [353, 304] on div "7" at bounding box center [354, 302] width 19 height 33
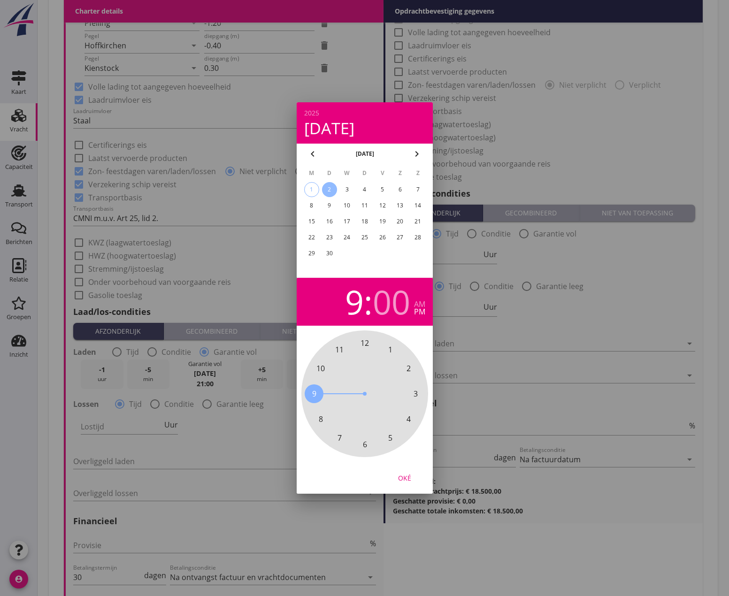
drag, startPoint x: 333, startPoint y: 431, endPoint x: 330, endPoint y: 384, distance: 46.6
click at [330, 384] on div "12 1 2 3 4 5 6 7 8 9 10 11" at bounding box center [364, 393] width 101 height 101
drag, startPoint x: 361, startPoint y: 346, endPoint x: 381, endPoint y: 377, distance: 37.0
click at [381, 377] on div "00 05 10 15 20 25 30 35 40 45 50 55" at bounding box center [364, 393] width 101 height 101
click at [399, 341] on div "00 05 10 15 20 25 30 35 40 45 50 55" at bounding box center [364, 394] width 127 height 127
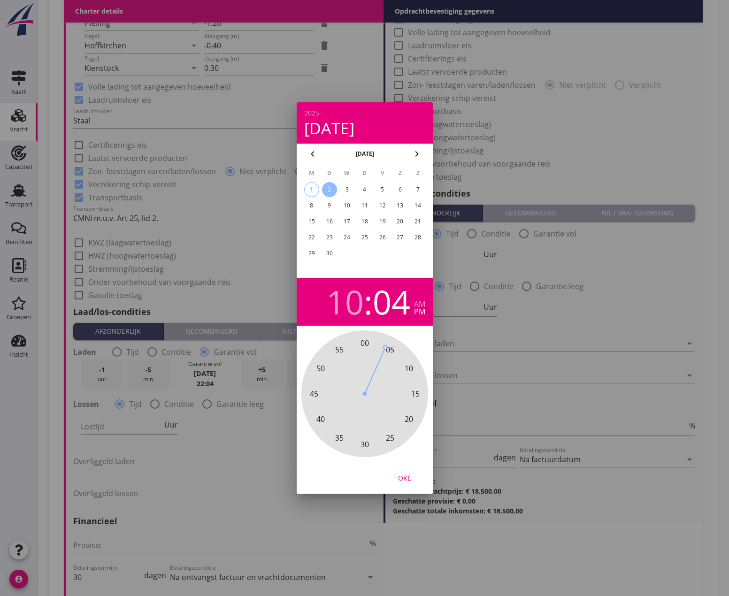
click at [379, 361] on div "00 05 10 15 20 25 30 35 40 45 50 55" at bounding box center [364, 393] width 101 height 101
click at [356, 318] on div "10" at bounding box center [345, 302] width 38 height 33
drag, startPoint x: 328, startPoint y: 364, endPoint x: 337, endPoint y: 353, distance: 14.5
click at [337, 353] on div "12 1 2 3 4 5 6 7 8 9 10 11" at bounding box center [364, 393] width 101 height 101
click at [416, 315] on div "pm" at bounding box center [419, 312] width 11 height 8
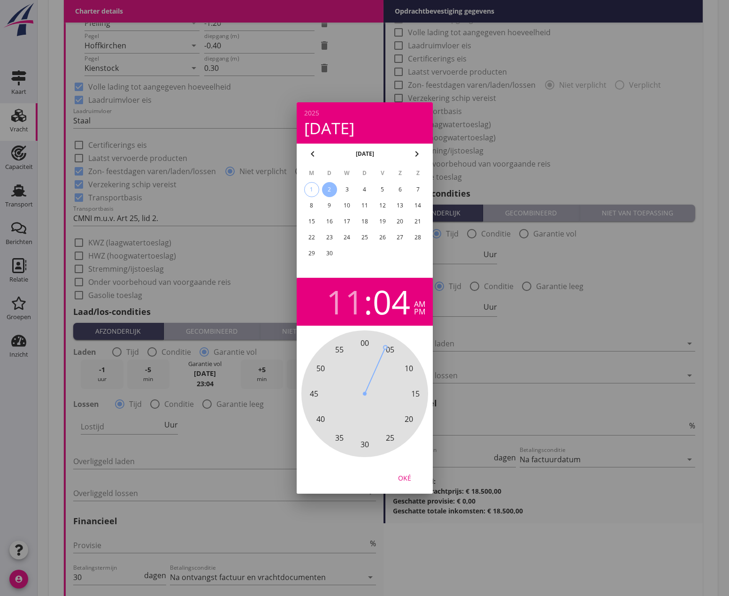
click at [419, 308] on div "am" at bounding box center [419, 305] width 11 height 8
drag, startPoint x: 386, startPoint y: 348, endPoint x: 332, endPoint y: 392, distance: 69.8
click at [334, 396] on div "00 05 10 15 20 25 30 35 40 45 50 55" at bounding box center [364, 393] width 101 height 101
drag, startPoint x: 320, startPoint y: 388, endPoint x: 357, endPoint y: 362, distance: 45.7
click at [357, 362] on div "00 05 10 15 20 25 30 35 40 45 50 55" at bounding box center [364, 393] width 101 height 101
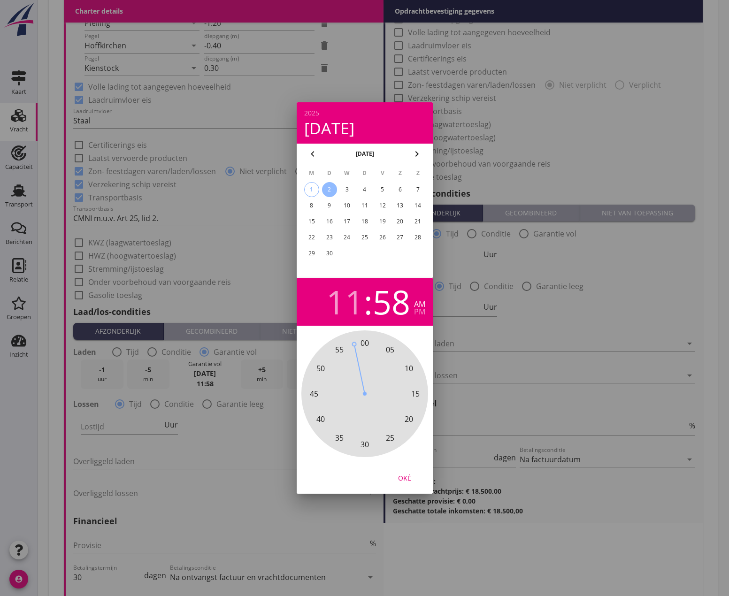
click at [408, 318] on div "58" at bounding box center [392, 302] width 38 height 33
click at [420, 315] on div "pm" at bounding box center [419, 312] width 11 height 8
drag, startPoint x: 354, startPoint y: 346, endPoint x: 360, endPoint y: 350, distance: 7.4
click at [360, 350] on div at bounding box center [362, 369] width 6 height 49
click at [354, 315] on div "11" at bounding box center [345, 302] width 38 height 33
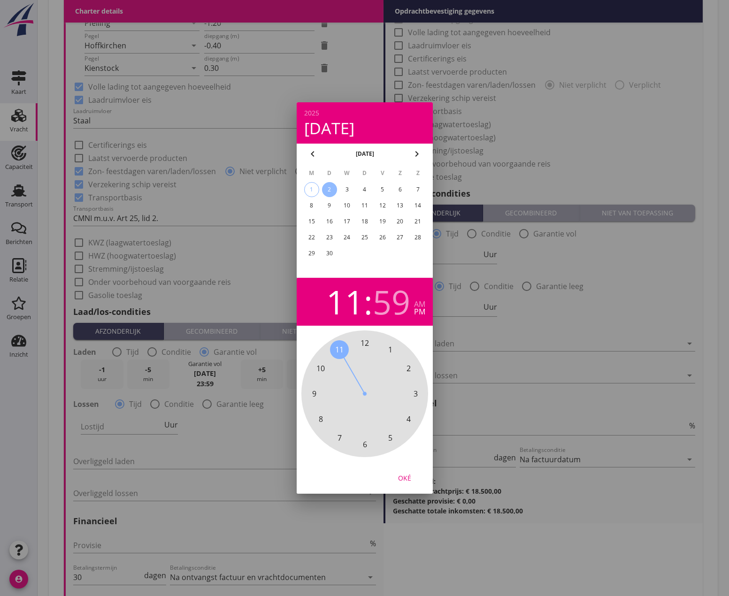
click at [418, 314] on div "pm" at bounding box center [419, 312] width 11 height 8
drag, startPoint x: 346, startPoint y: 346, endPoint x: 352, endPoint y: 342, distance: 6.9
click at [352, 342] on div "12 1 2 3 4 5 6 7 8 9 10 11" at bounding box center [364, 394] width 127 height 127
click at [419, 303] on div "am" at bounding box center [419, 305] width 11 height 8
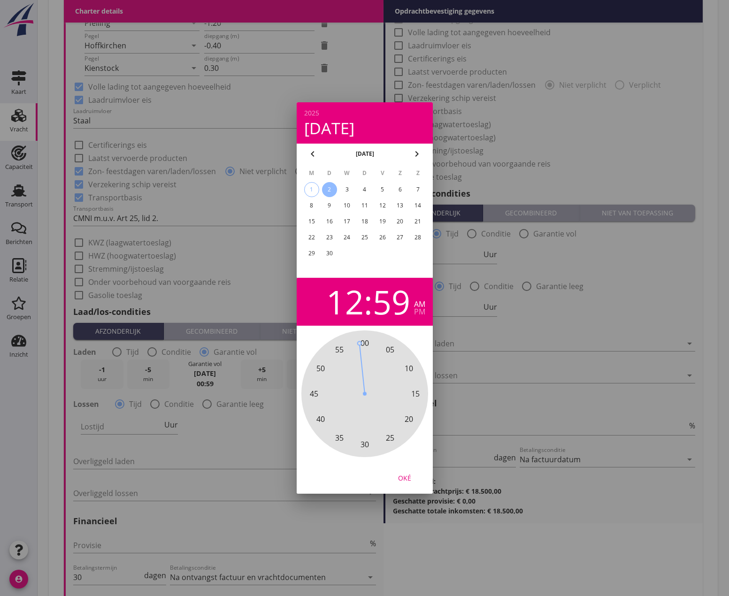
drag, startPoint x: 345, startPoint y: 309, endPoint x: 353, endPoint y: 312, distance: 8.6
click at [346, 309] on div "12" at bounding box center [345, 302] width 38 height 33
drag, startPoint x: 359, startPoint y: 342, endPoint x: 348, endPoint y: 344, distance: 10.9
click at [348, 344] on div "12 1 2 3 4 5 6 7 8 9 10 11" at bounding box center [364, 393] width 101 height 101
click at [421, 308] on div "pm" at bounding box center [419, 312] width 11 height 8
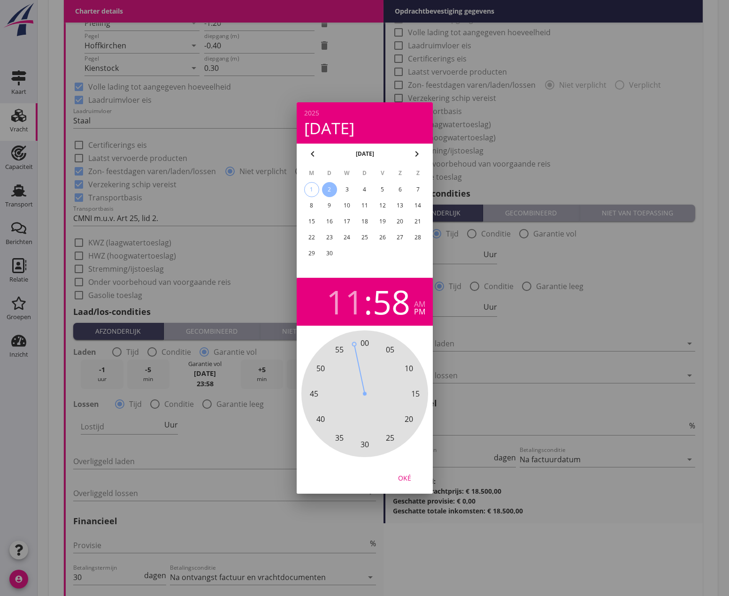
drag, startPoint x: 360, startPoint y: 341, endPoint x: 362, endPoint y: 348, distance: 7.3
click at [362, 349] on div "00 05 10 15 20 25 30 35 40 45 50 55" at bounding box center [364, 393] width 101 height 101
click at [345, 293] on div "11" at bounding box center [345, 302] width 38 height 33
drag, startPoint x: 345, startPoint y: 345, endPoint x: 372, endPoint y: 340, distance: 27.6
click at [372, 343] on div "12 1 2 3 4 5 6 7 8 9 10 11" at bounding box center [364, 393] width 101 height 101
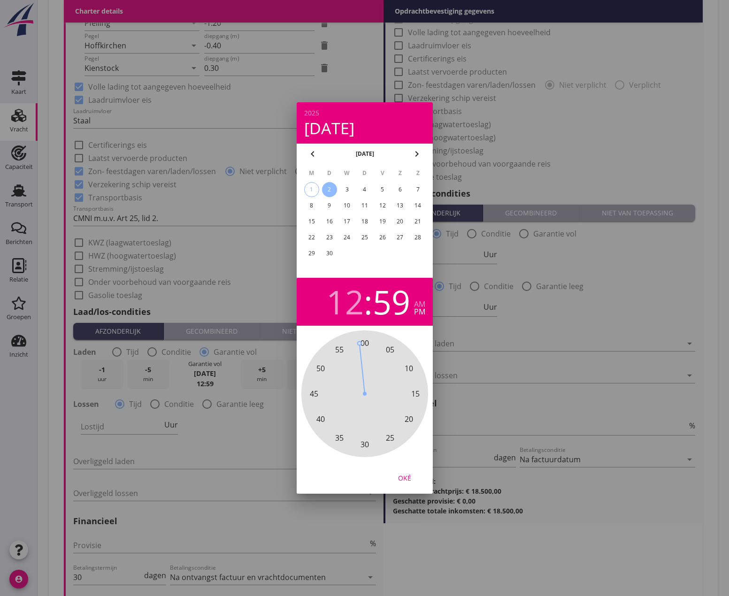
click at [424, 315] on div "pm" at bounding box center [419, 312] width 11 height 8
click at [346, 300] on div "12" at bounding box center [345, 302] width 38 height 33
click at [419, 311] on div "pm" at bounding box center [419, 312] width 11 height 8
drag, startPoint x: 367, startPoint y: 334, endPoint x: 351, endPoint y: 370, distance: 39.1
click at [351, 370] on div "12 1 2 3 4 5 6 7 8 9 10 11" at bounding box center [364, 393] width 101 height 101
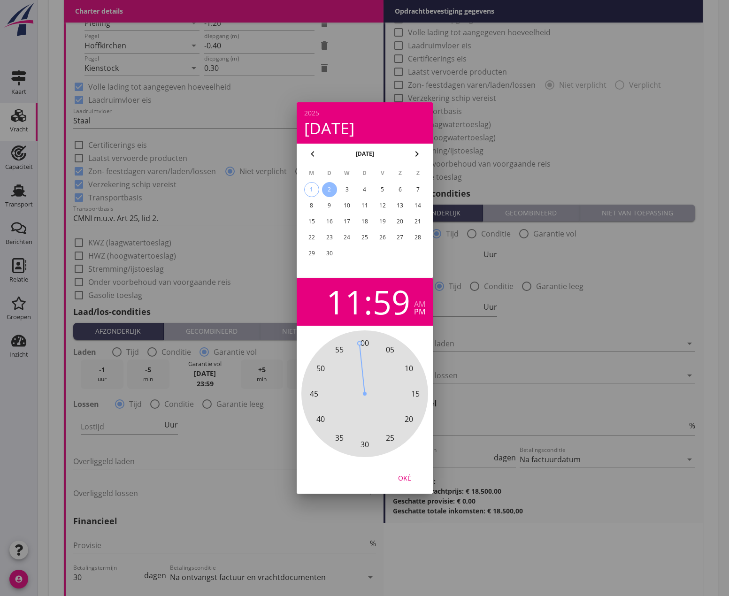
click at [338, 286] on div "11" at bounding box center [345, 302] width 38 height 33
click at [417, 308] on div "am" at bounding box center [419, 305] width 11 height 8
click at [420, 314] on div "pm" at bounding box center [419, 312] width 11 height 8
click at [337, 349] on span "11" at bounding box center [339, 349] width 19 height 19
drag, startPoint x: 358, startPoint y: 343, endPoint x: 344, endPoint y: 344, distance: 13.7
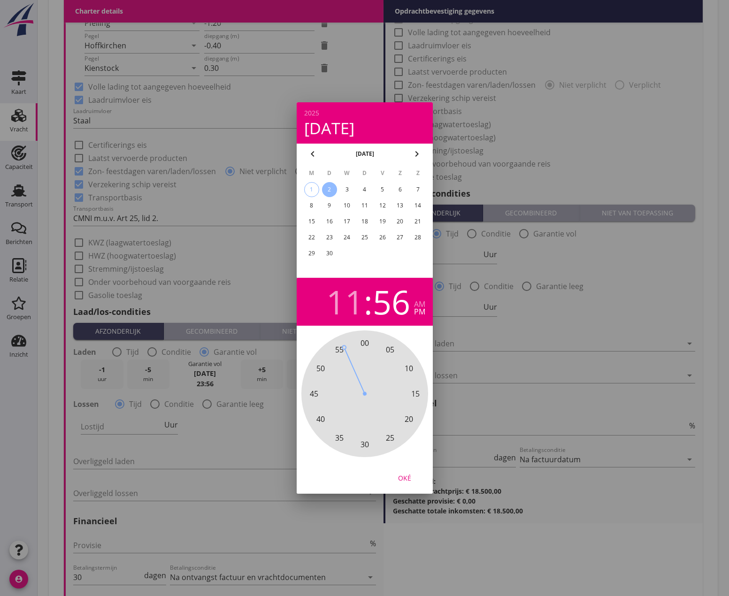
click at [344, 344] on div "00 05 10 15 20 25 30 35 40 45 50 55" at bounding box center [364, 393] width 101 height 101
drag, startPoint x: 344, startPoint y: 344, endPoint x: 339, endPoint y: 346, distance: 5.5
click at [339, 346] on span "55" at bounding box center [339, 349] width 19 height 19
drag, startPoint x: 338, startPoint y: 345, endPoint x: 356, endPoint y: 340, distance: 18.8
click at [356, 343] on div "00 05 10 15 20 25 30 35 40 45 50 55" at bounding box center [364, 393] width 101 height 101
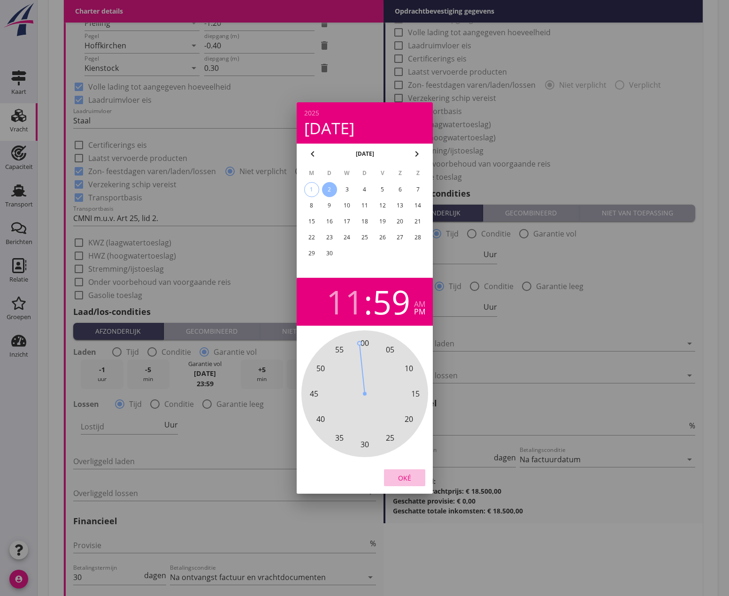
click at [407, 479] on div "Oké" at bounding box center [405, 478] width 26 height 10
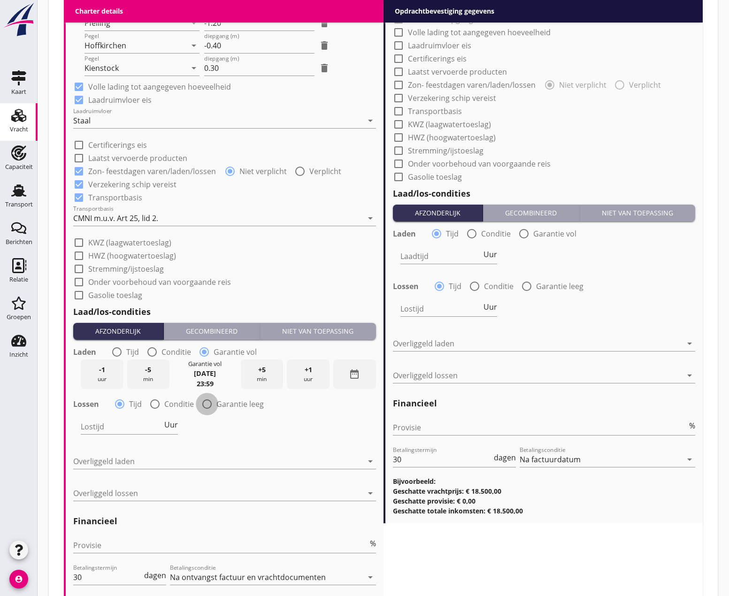
click at [206, 403] on div at bounding box center [207, 404] width 16 height 16
radio input "false"
radio input "true"
click at [359, 426] on icon "date_range" at bounding box center [354, 426] width 11 height 11
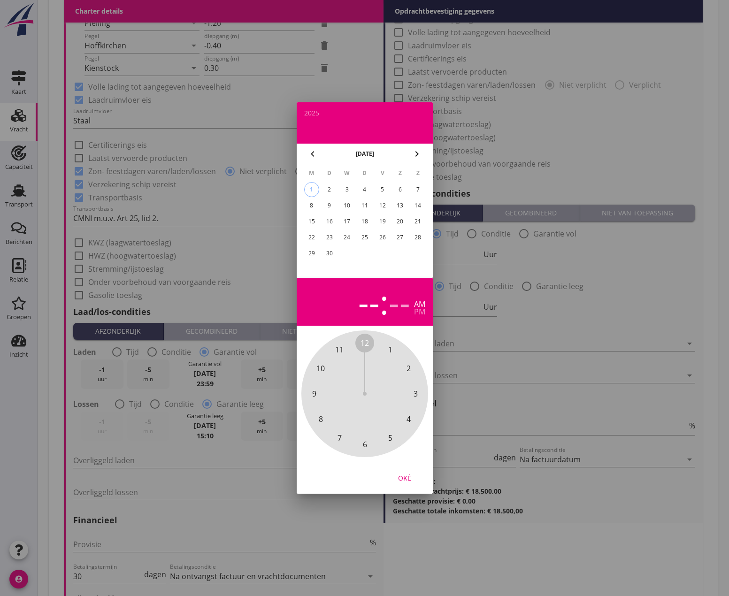
click at [367, 185] on div "4" at bounding box center [364, 189] width 15 height 15
click at [407, 482] on div "Oké" at bounding box center [405, 478] width 26 height 10
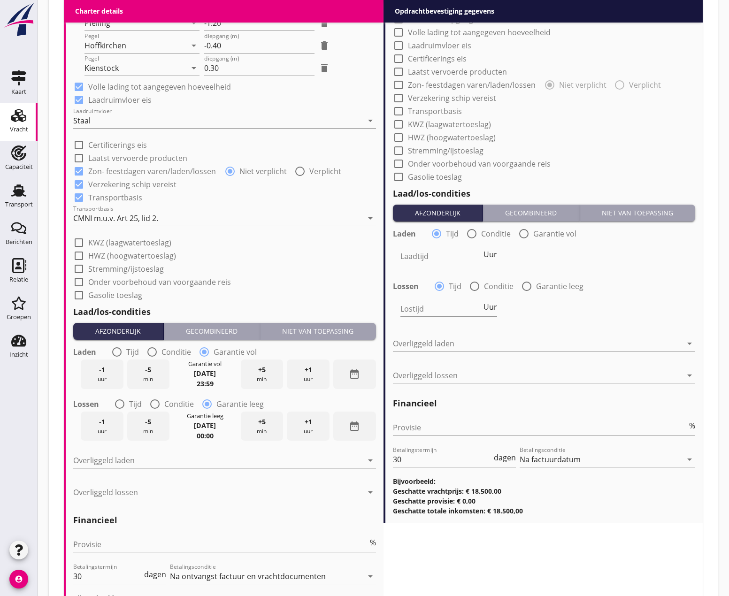
click at [185, 462] on div at bounding box center [218, 460] width 290 height 15
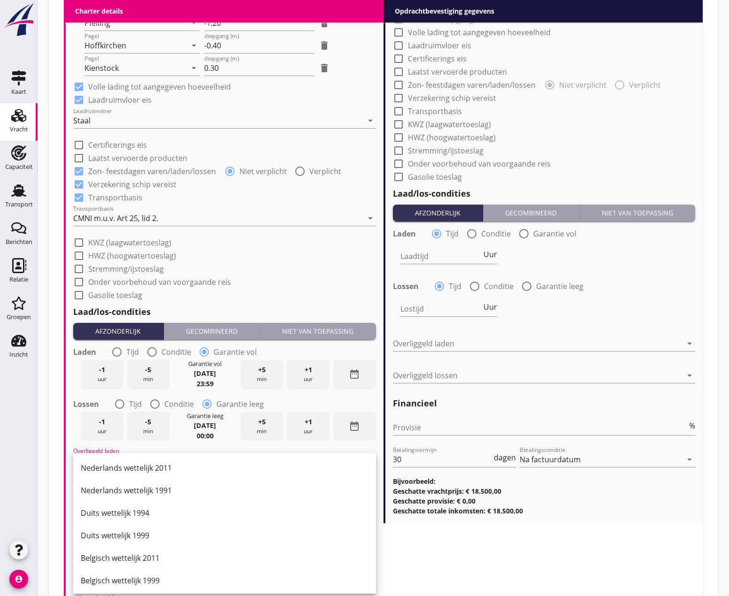
click at [202, 433] on strong "00:00" at bounding box center [205, 436] width 17 height 9
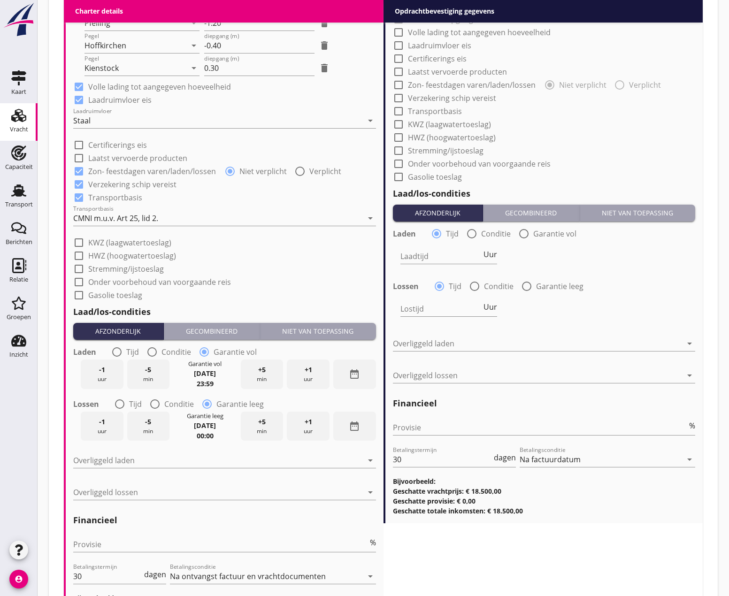
click at [203, 432] on strong "00:00" at bounding box center [205, 436] width 17 height 9
click at [208, 424] on strong "[DATE]" at bounding box center [205, 425] width 22 height 9
click at [356, 429] on icon "date_range" at bounding box center [354, 426] width 11 height 11
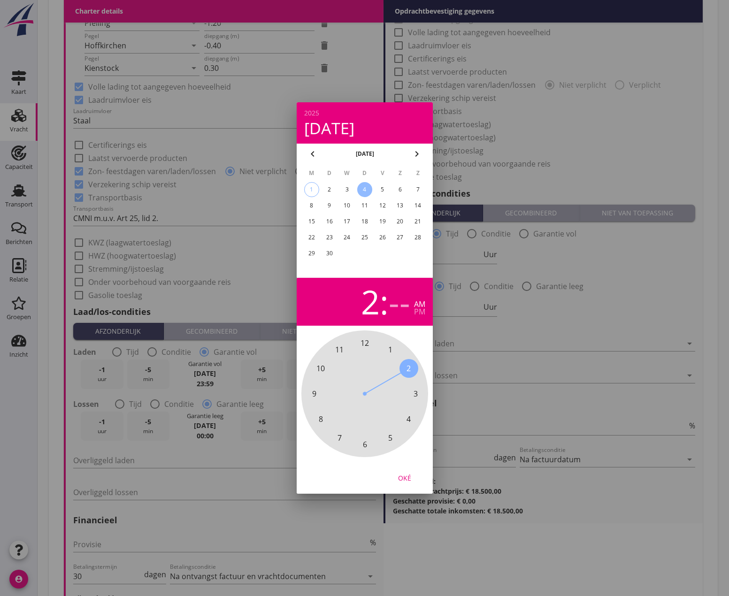
drag, startPoint x: 369, startPoint y: 344, endPoint x: 389, endPoint y: 374, distance: 36.2
click at [389, 374] on div "12 1 2 3 4 5 6 7 8 9 10 11" at bounding box center [364, 393] width 101 height 101
click at [363, 188] on div "4" at bounding box center [364, 189] width 15 height 15
click at [422, 314] on div "pm" at bounding box center [419, 312] width 11 height 8
drag, startPoint x: 365, startPoint y: 344, endPoint x: 360, endPoint y: 364, distance: 21.2
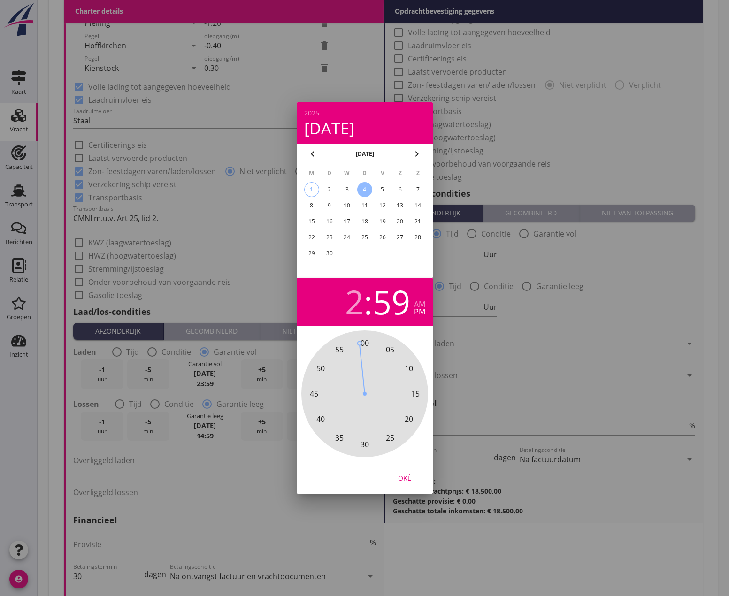
click at [360, 364] on div "00 05 10 15 20 25 30 35 40 45 50 55" at bounding box center [364, 393] width 101 height 101
click at [355, 304] on div "2" at bounding box center [354, 302] width 19 height 33
drag, startPoint x: 405, startPoint y: 368, endPoint x: 355, endPoint y: 371, distance: 49.4
click at [355, 371] on div "12 1 2 3 4 5 6 7 8 9 10 11" at bounding box center [364, 393] width 101 height 101
click at [404, 480] on div "Oké" at bounding box center [405, 478] width 26 height 10
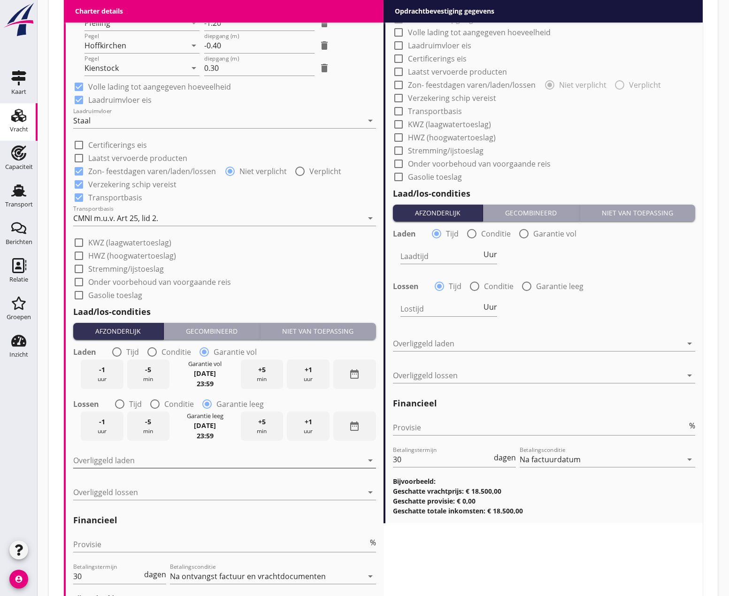
click at [113, 461] on div at bounding box center [218, 460] width 290 height 15
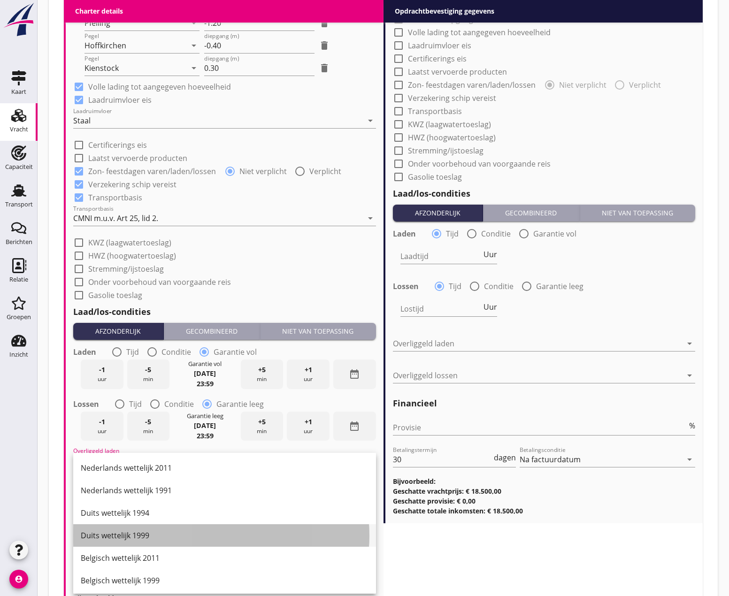
click at [123, 533] on div "Duits wettelijk 1999" at bounding box center [225, 535] width 288 height 11
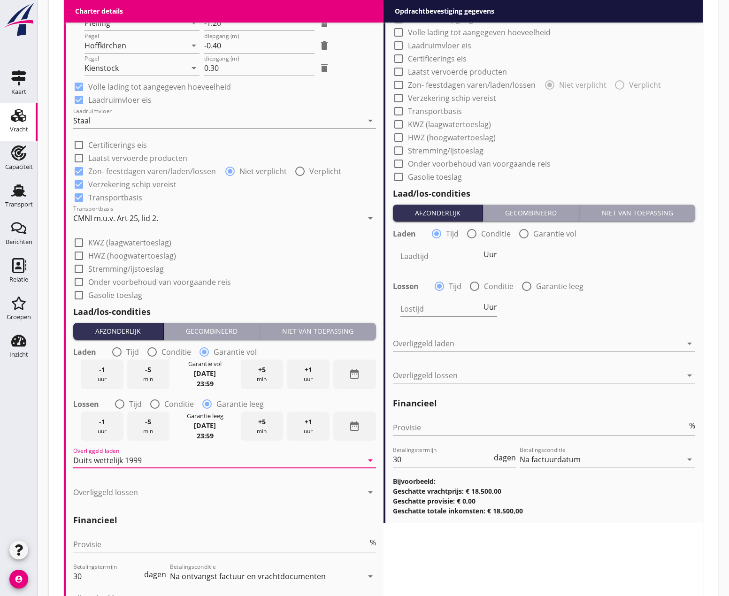
click at [117, 498] on div at bounding box center [218, 492] width 290 height 15
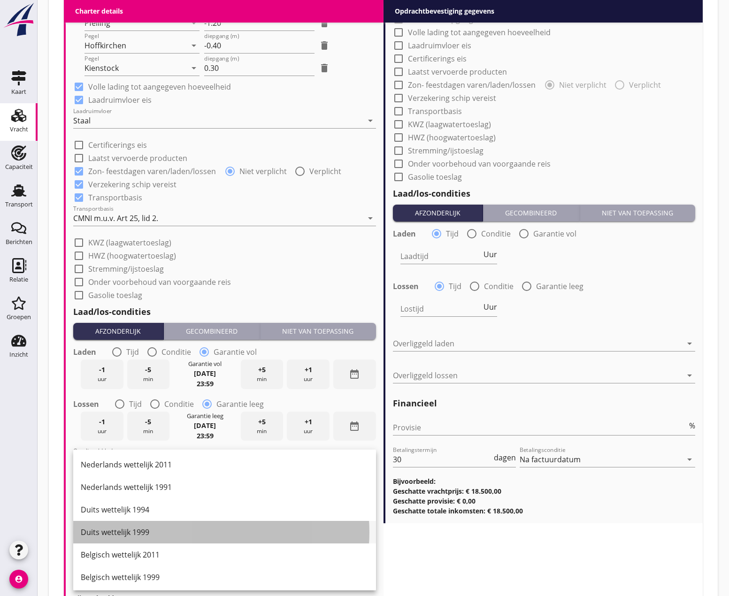
click at [120, 533] on div "Duits wettelijk 1999" at bounding box center [225, 532] width 288 height 11
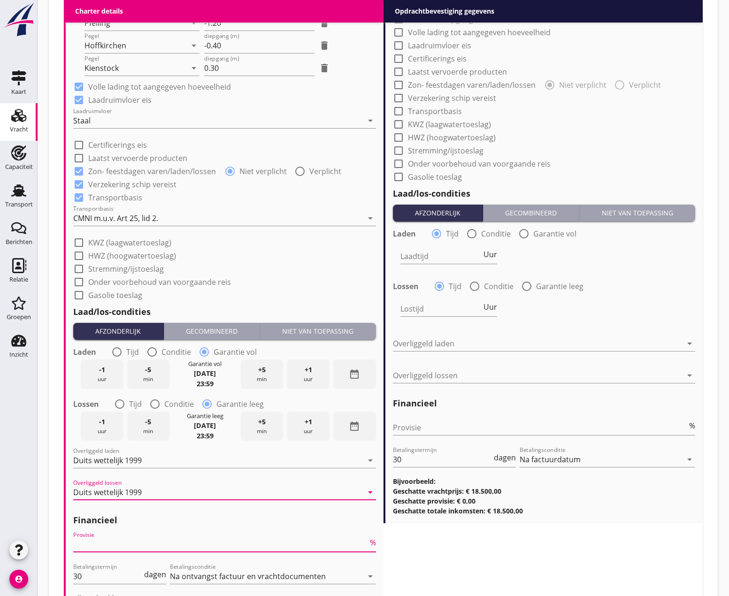
click at [116, 541] on input "Provisie" at bounding box center [220, 544] width 295 height 15
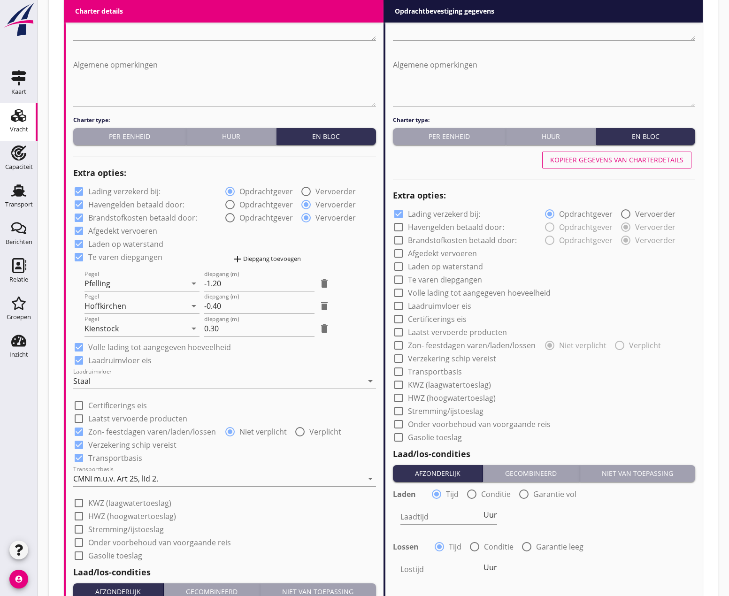
scroll to position [563, 0]
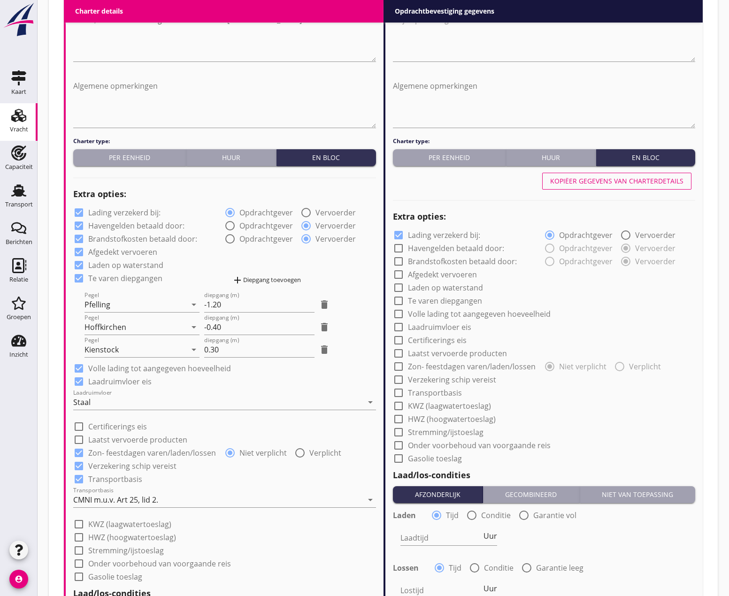
type input "0"
drag, startPoint x: 595, startPoint y: 189, endPoint x: 600, endPoint y: 281, distance: 92.6
click at [595, 188] on button "Kopiëer gegevens van charterdetails" at bounding box center [616, 181] width 149 height 17
checkbox input "true"
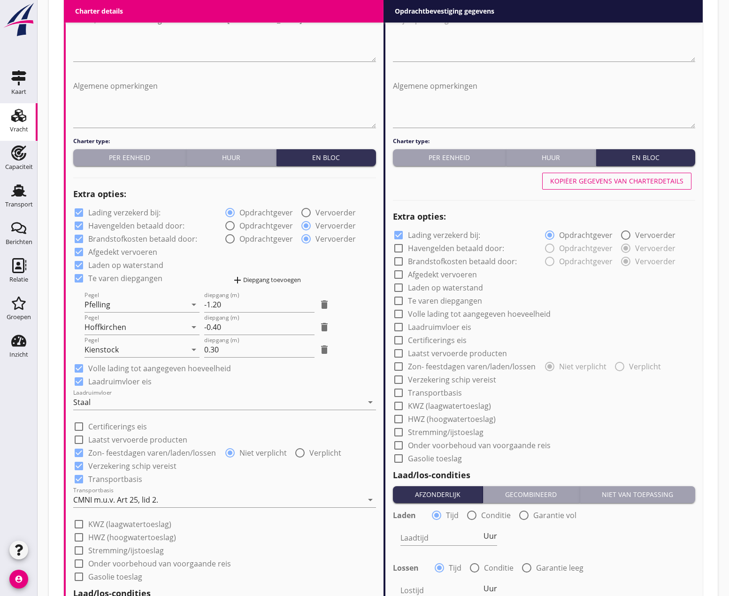
checkbox input "true"
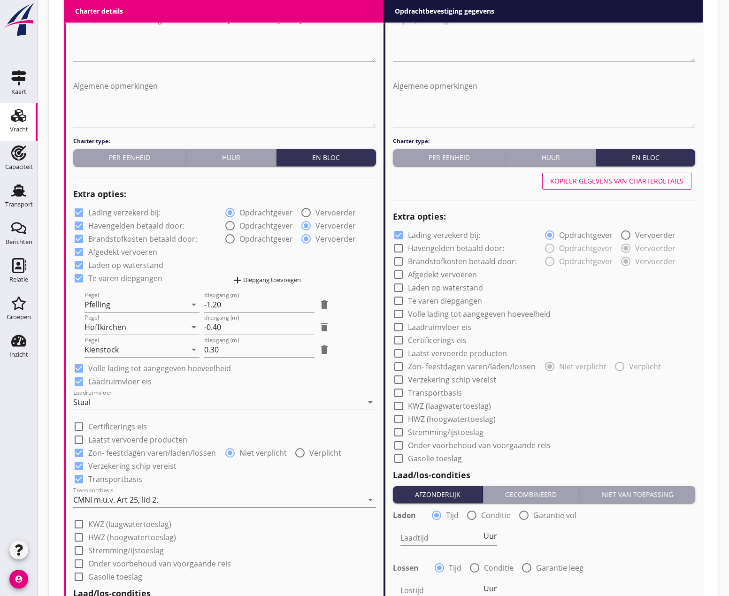
checkbox input "true"
radio input "false"
radio input "true"
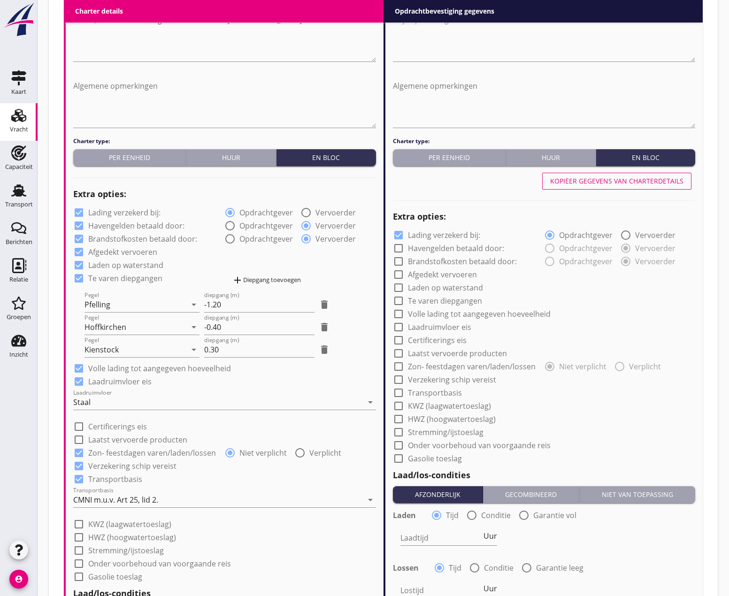
radio input "false"
radio input "true"
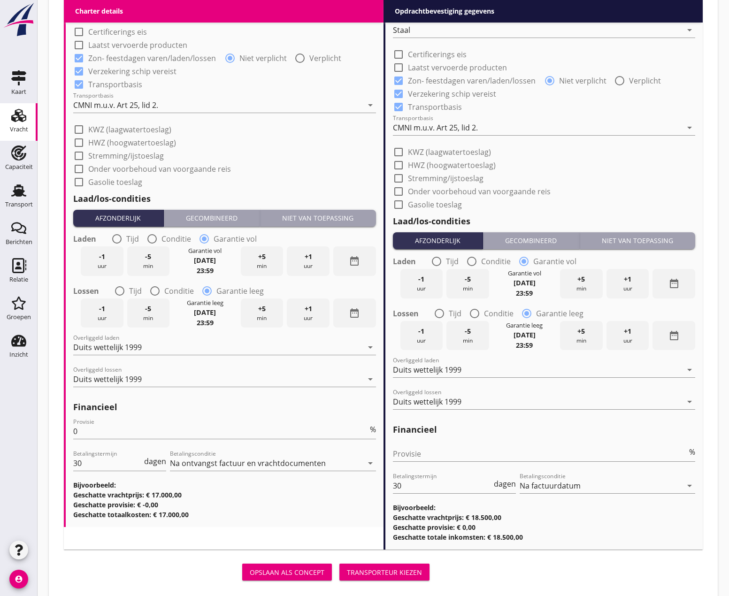
scroll to position [976, 0]
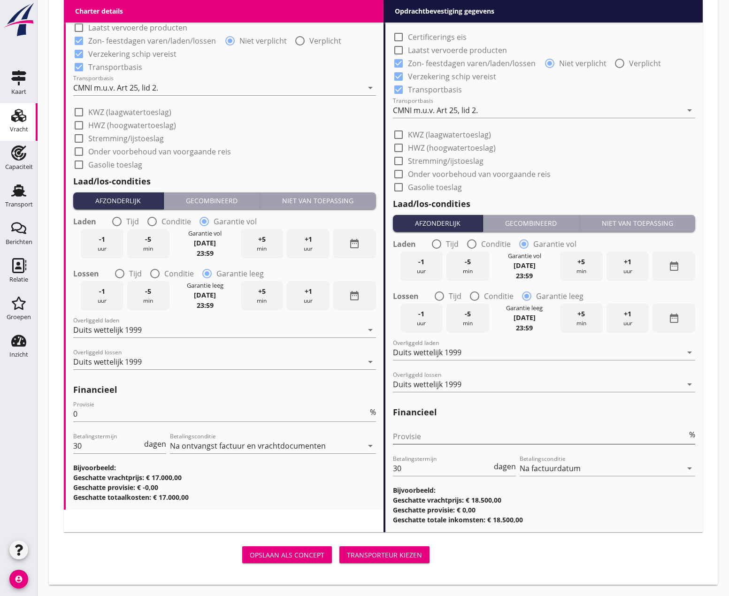
click at [445, 440] on input "Provisie" at bounding box center [540, 436] width 295 height 15
type input "0"
click at [377, 557] on div "Transporteur kiezen" at bounding box center [384, 555] width 75 height 10
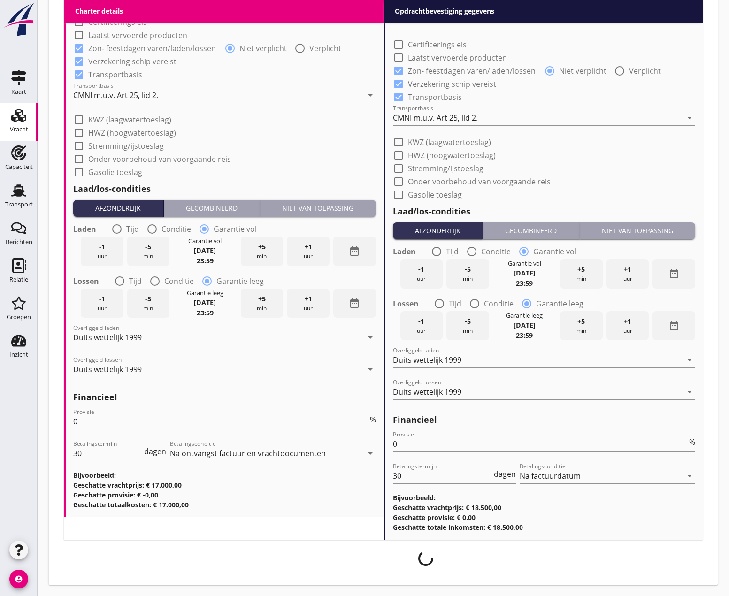
scroll to position [968, 0]
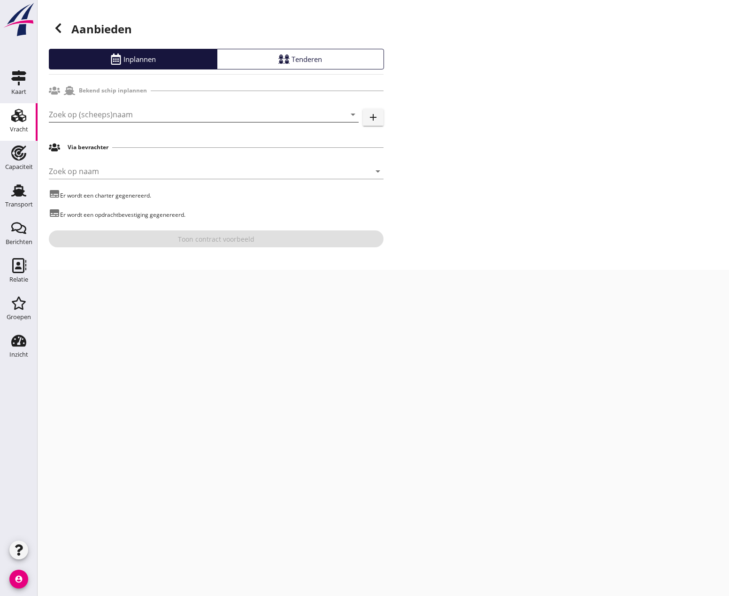
click at [94, 116] on input "Zoek op (scheeps)naam" at bounding box center [191, 114] width 284 height 15
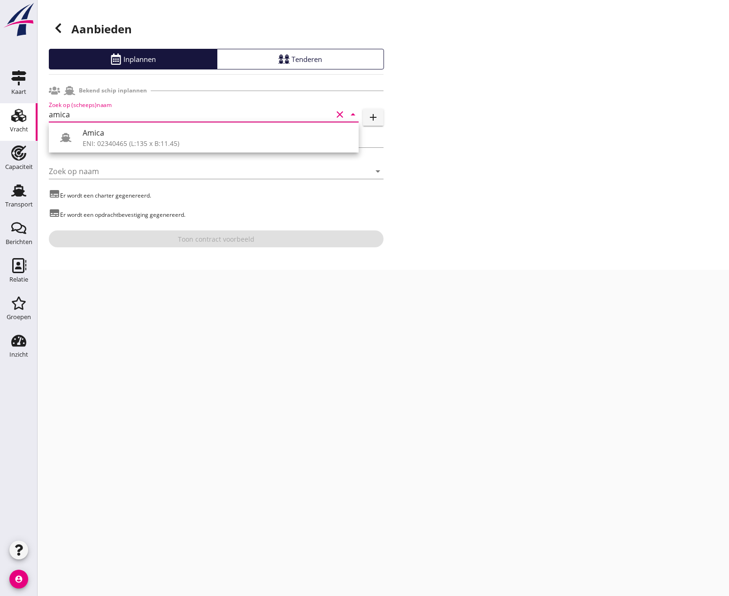
click at [123, 130] on div "Amica" at bounding box center [217, 132] width 269 height 11
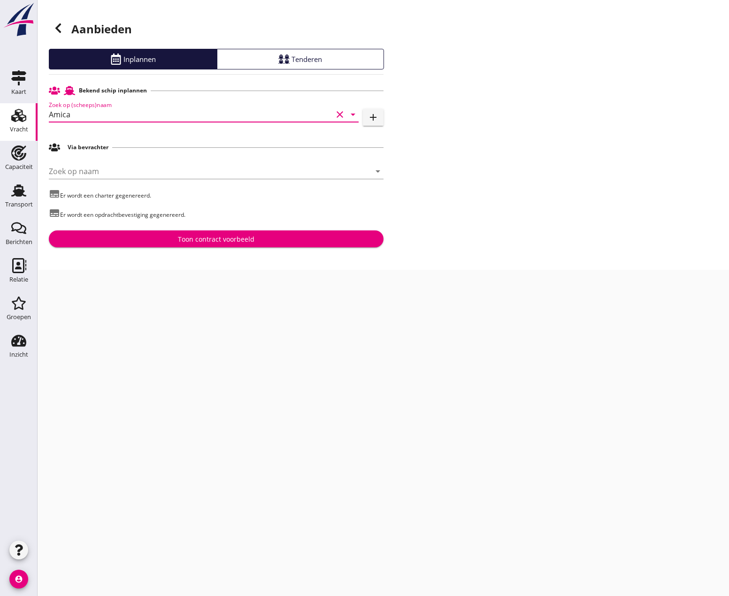
type input "Amica"
click at [194, 239] on div "Toon contract voorbeeld" at bounding box center [216, 239] width 77 height 10
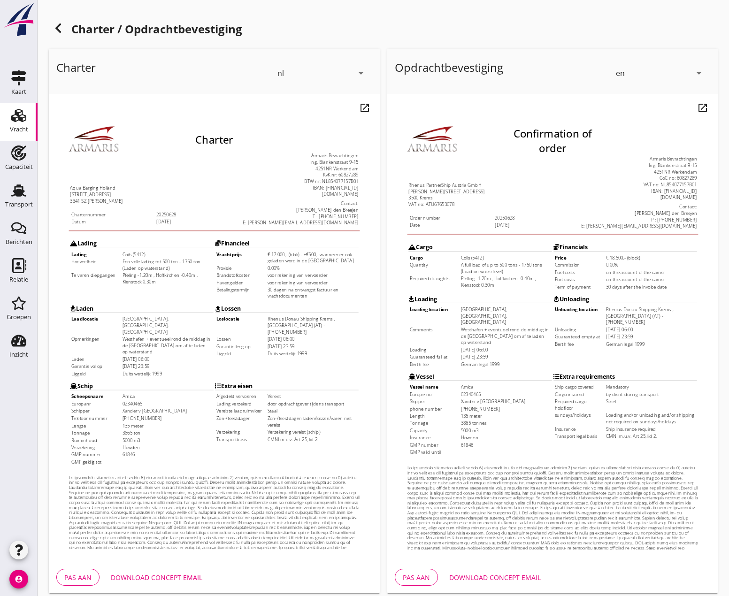
click at [699, 72] on icon "arrow_drop_down" at bounding box center [699, 73] width 11 height 11
click at [635, 71] on div "nl" at bounding box center [660, 71] width 85 height 11
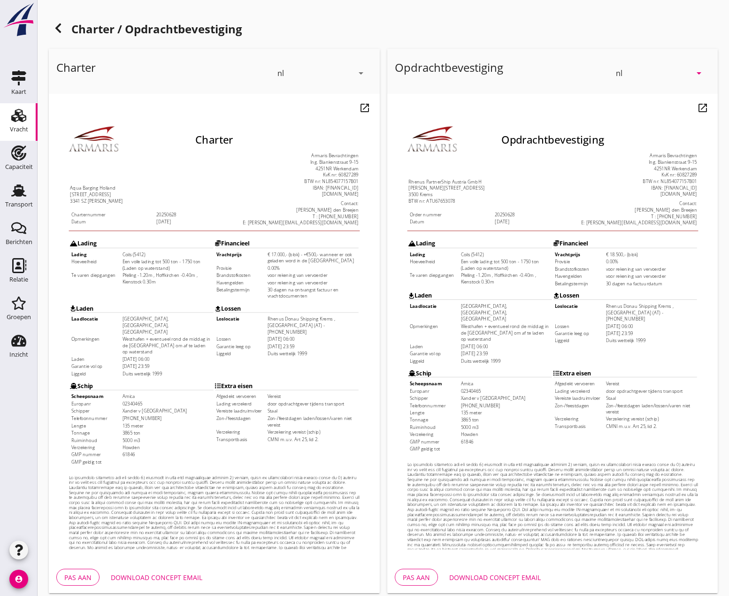
scroll to position [39, 0]
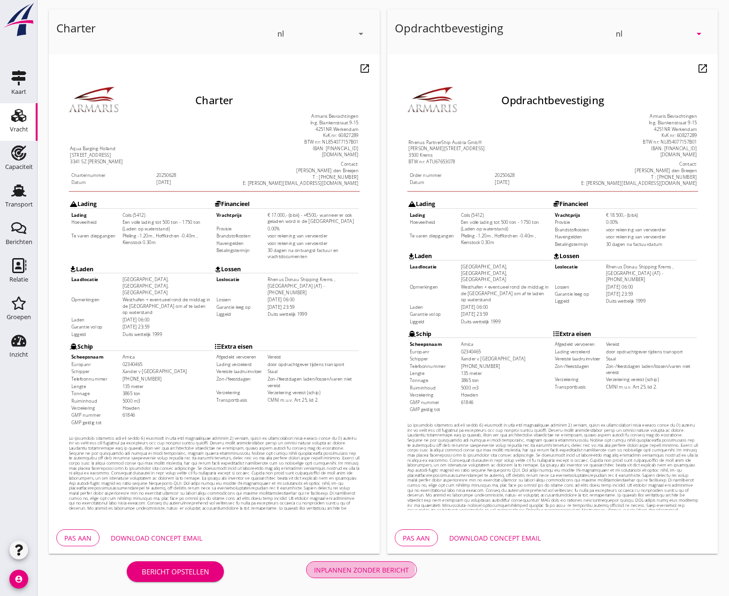
click at [386, 570] on div "Inplannen zonder bericht" at bounding box center [361, 570] width 95 height 10
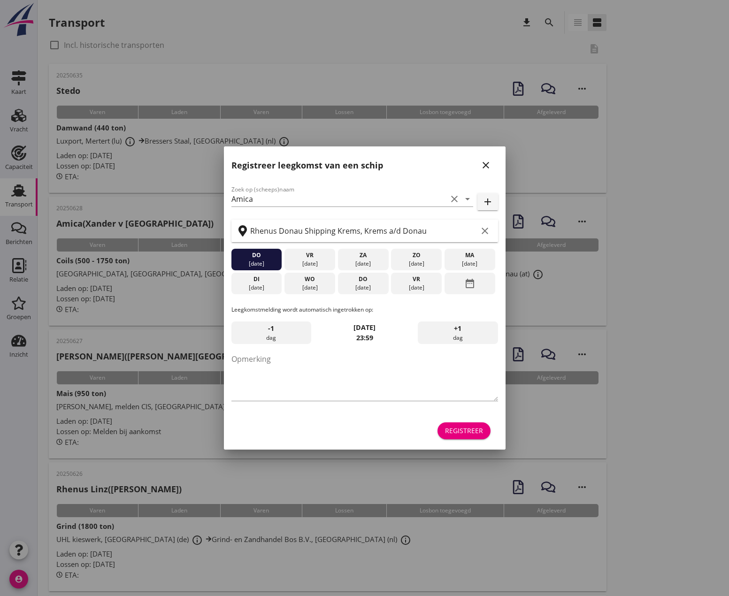
click at [486, 167] on icon "close" at bounding box center [485, 165] width 11 height 11
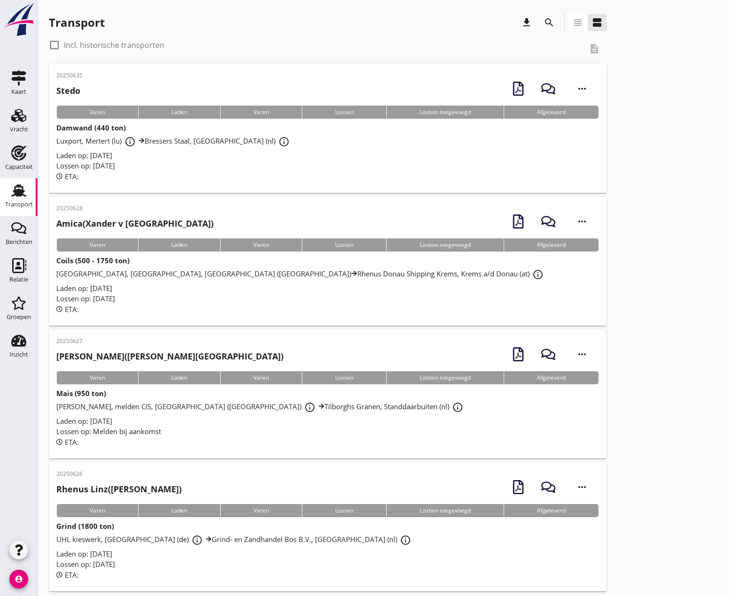
click at [108, 262] on strong "Coils (500 - 1750 ton)" at bounding box center [92, 260] width 73 height 9
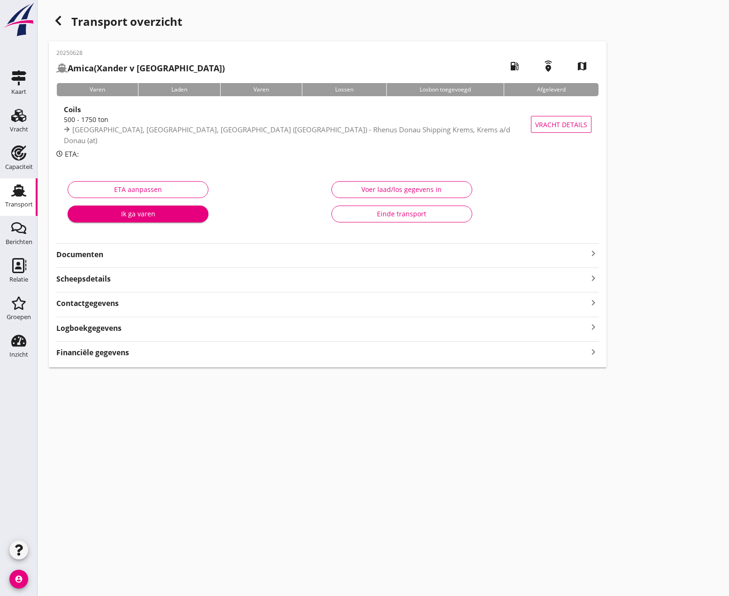
click at [591, 255] on icon "keyboard_arrow_right" at bounding box center [593, 253] width 11 height 11
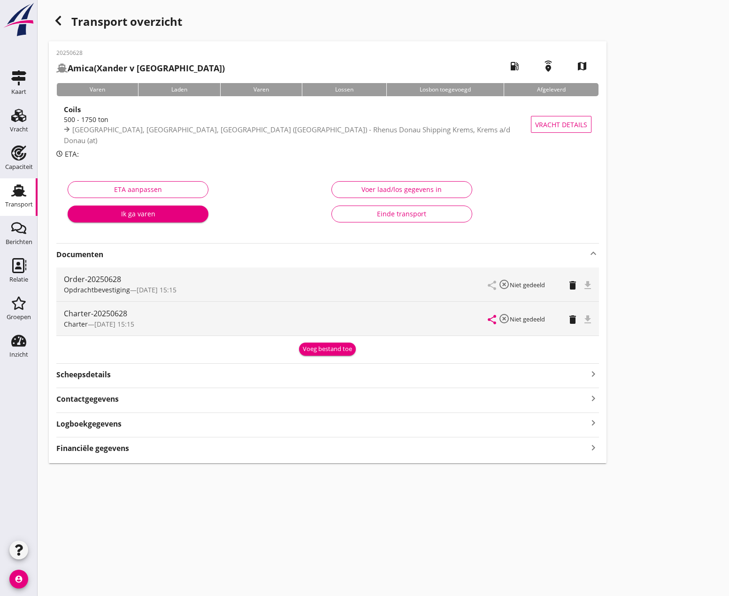
click at [598, 249] on icon "keyboard_arrow_up" at bounding box center [593, 253] width 11 height 11
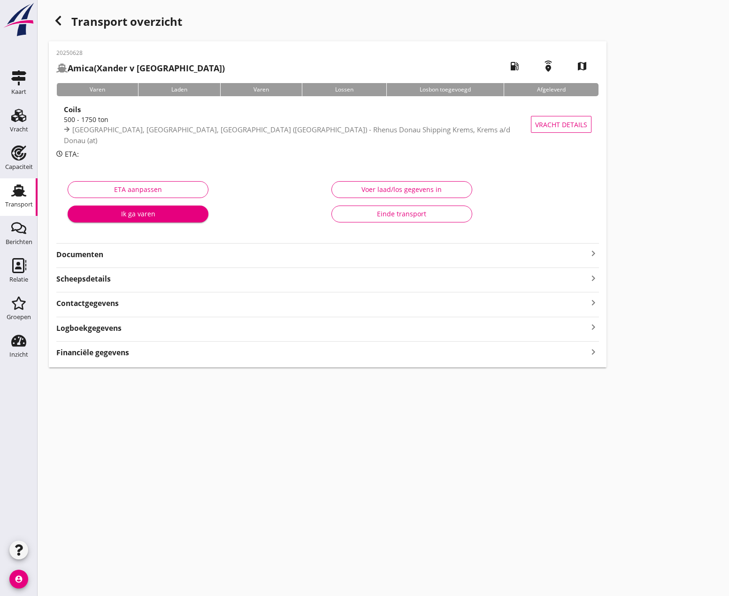
click at [594, 257] on icon "keyboard_arrow_right" at bounding box center [593, 253] width 11 height 11
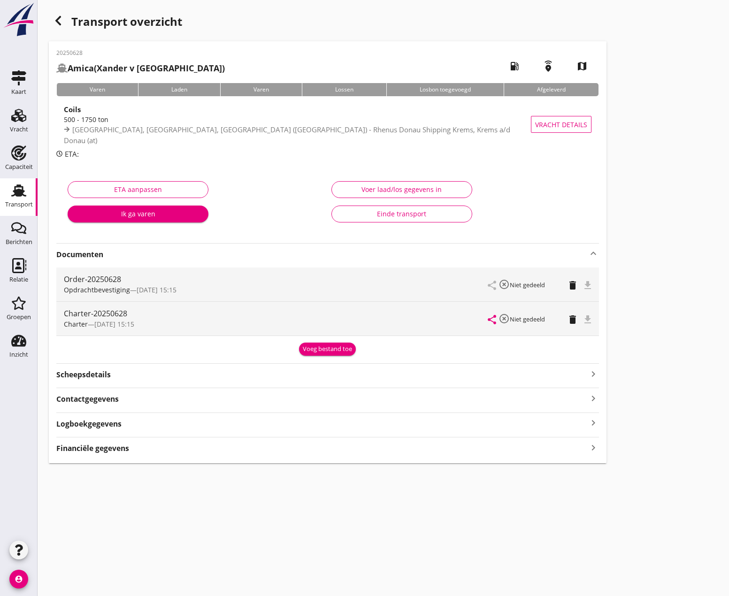
click at [594, 257] on icon "keyboard_arrow_up" at bounding box center [593, 253] width 11 height 11
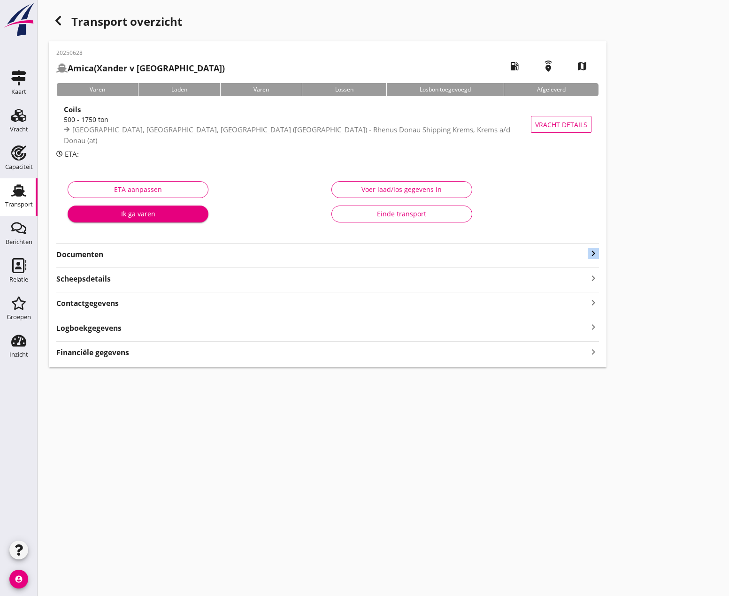
click at [594, 257] on icon "keyboard_arrow_right" at bounding box center [593, 253] width 11 height 11
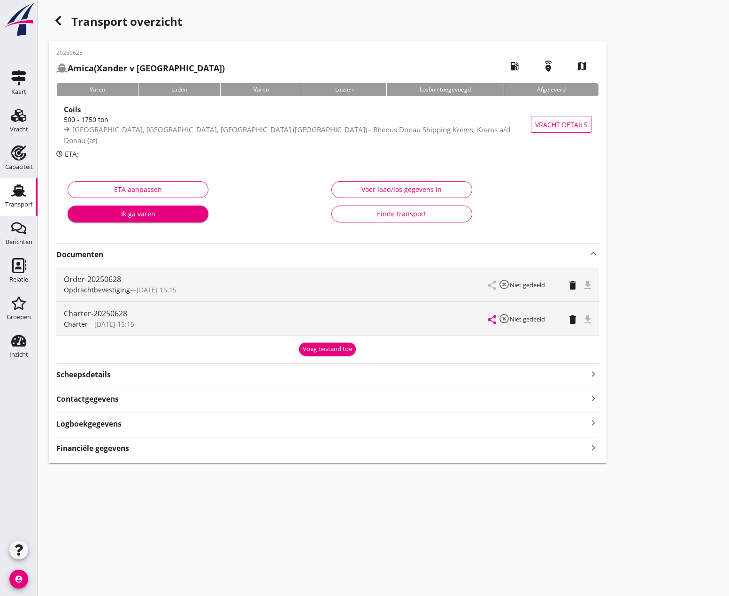
click at [14, 191] on use at bounding box center [18, 191] width 15 height 12
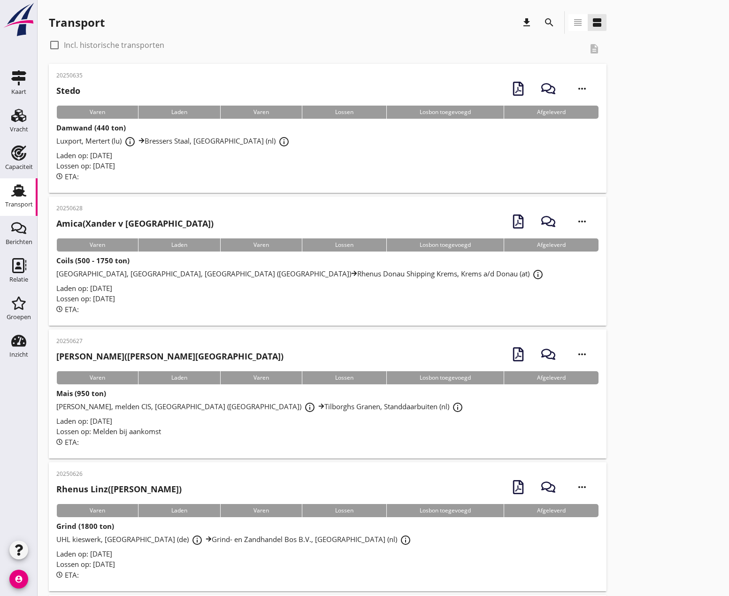
click at [96, 279] on div "[GEOGRAPHIC_DATA], [GEOGRAPHIC_DATA], [GEOGRAPHIC_DATA] (de) Rhenus Donau Shipp…" at bounding box center [327, 274] width 543 height 17
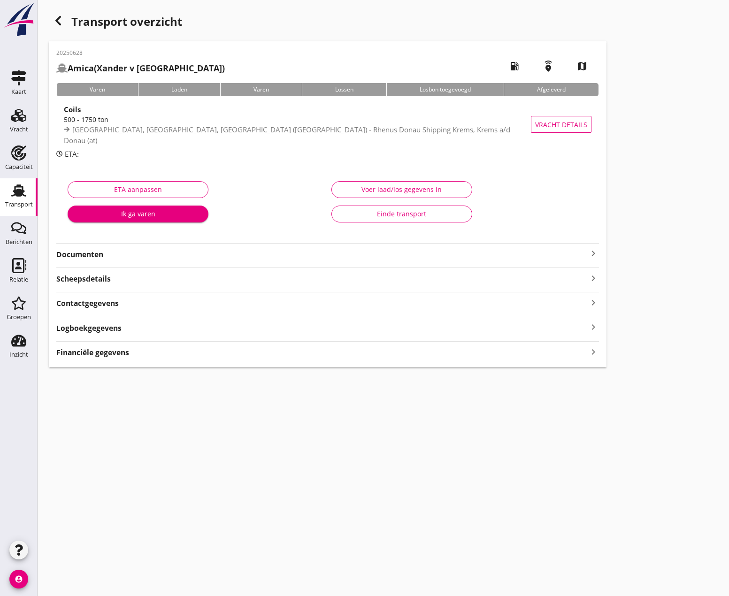
click at [588, 254] on icon "keyboard_arrow_right" at bounding box center [593, 253] width 11 height 11
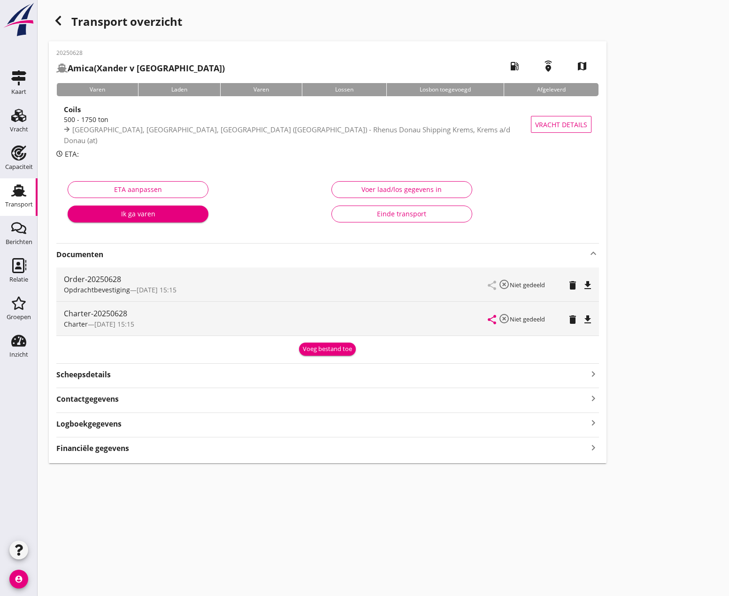
click at [587, 316] on icon "file_download" at bounding box center [587, 319] width 11 height 11
click at [21, 124] on div "Vracht" at bounding box center [19, 129] width 18 height 13
